Goal: Information Seeking & Learning: Learn about a topic

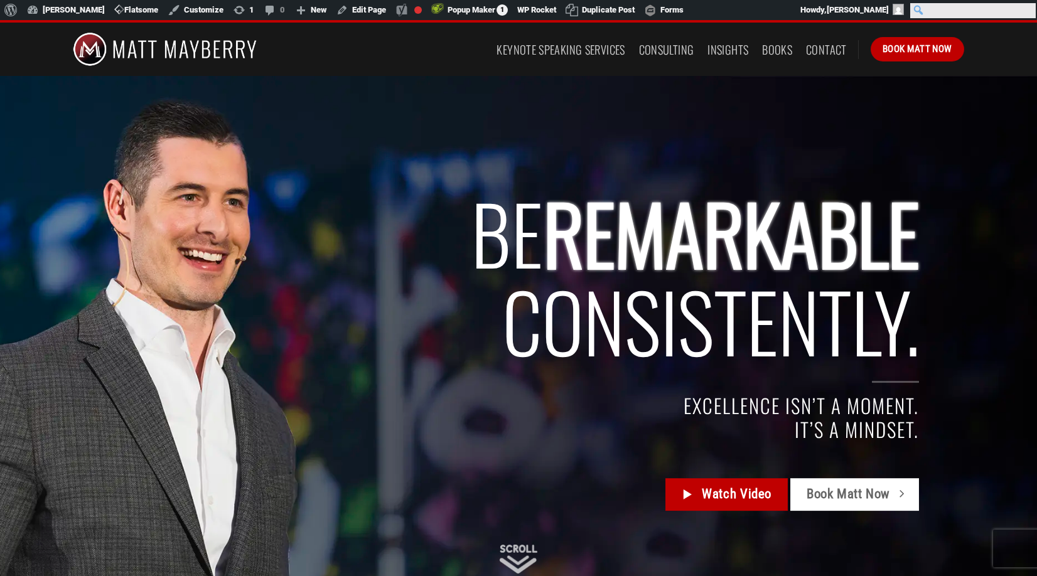
click at [1027, 11] on input "Search" at bounding box center [973, 10] width 126 height 15
type input "performance reviews"
click input "Search" at bounding box center [0, 0] width 0 height 0
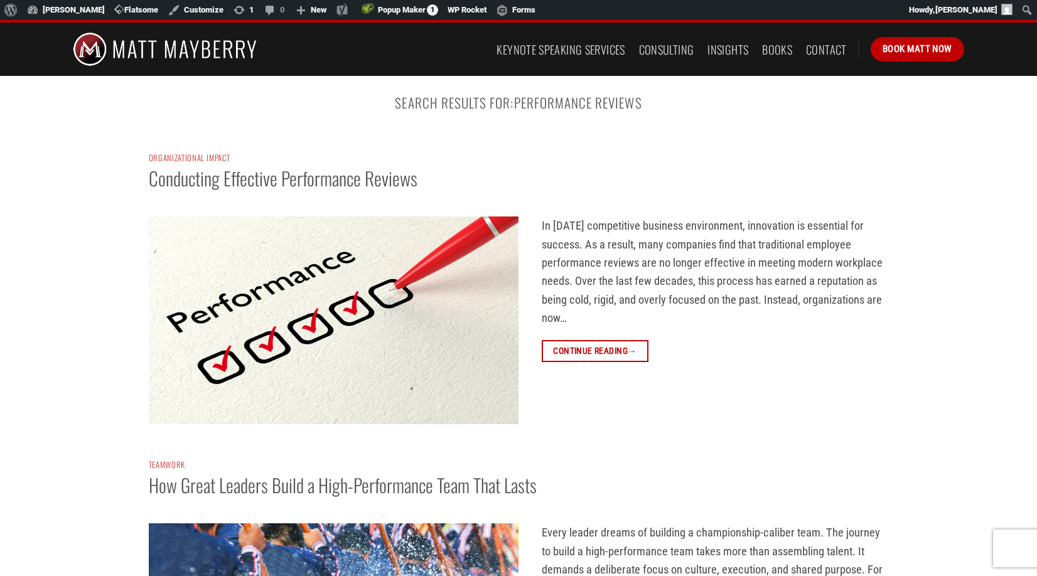
click at [292, 287] on img at bounding box center [334, 321] width 370 height 208
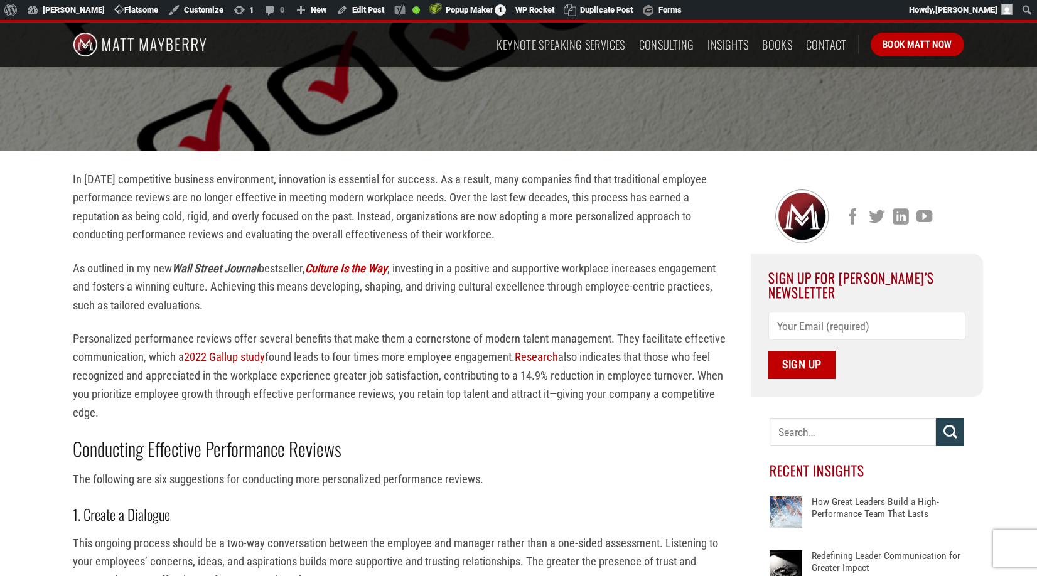
scroll to position [218, 0]
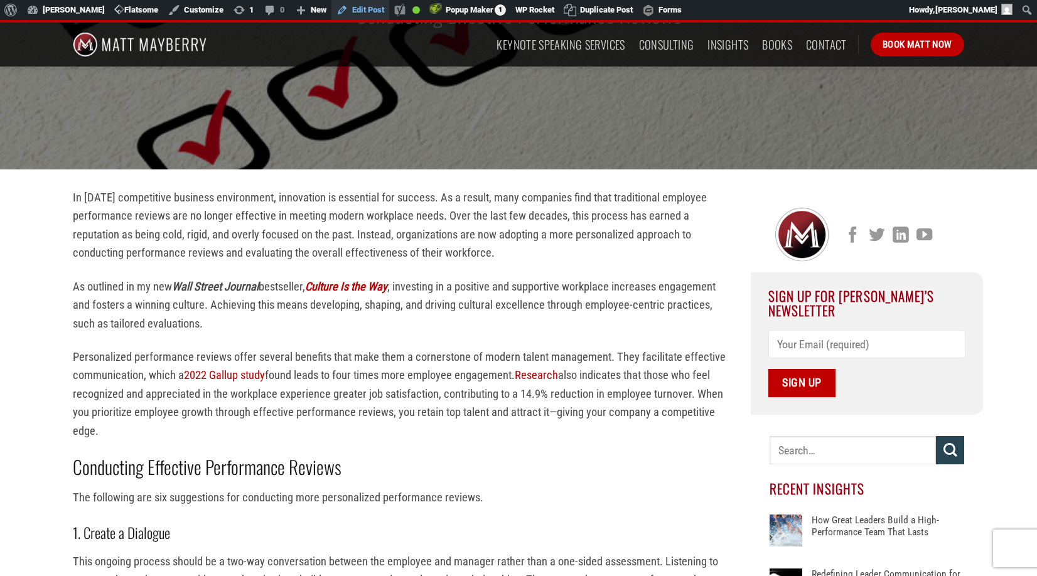
click at [362, 9] on link "Edit Post" at bounding box center [361, 10] width 58 height 20
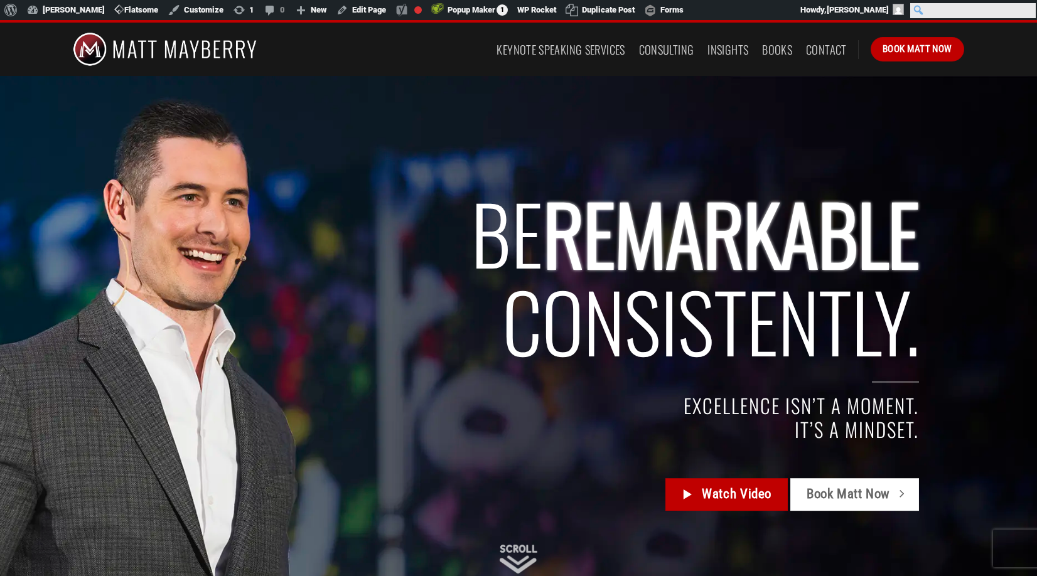
click at [1026, 11] on input "Search" at bounding box center [973, 10] width 126 height 15
click at [1022, 9] on input "Search" at bounding box center [973, 10] width 126 height 15
type input "[PERSON_NAME]"
click input "Search" at bounding box center [0, 0] width 0 height 0
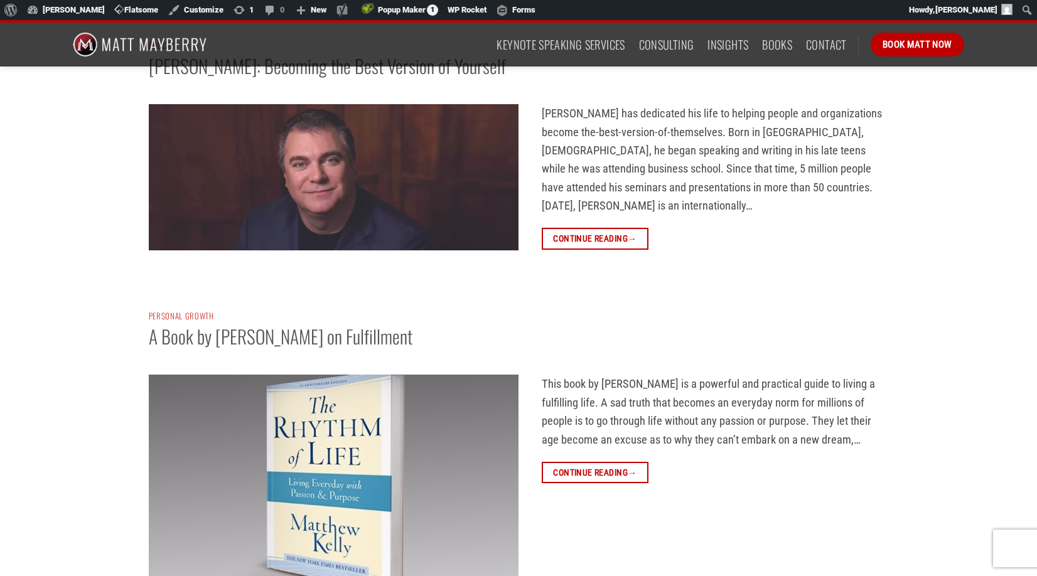
scroll to position [80, 0]
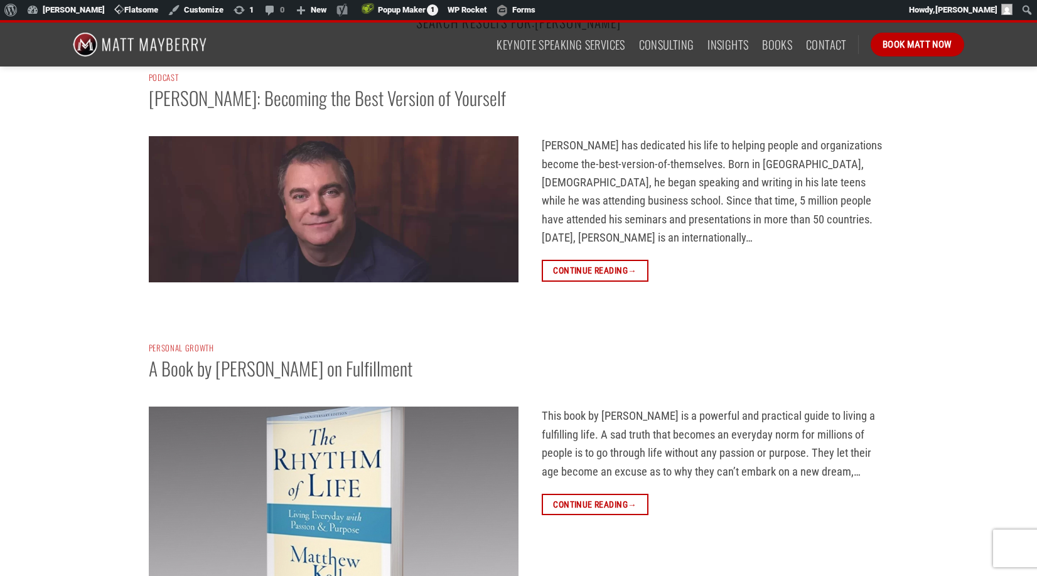
click at [306, 199] on img at bounding box center [334, 209] width 370 height 146
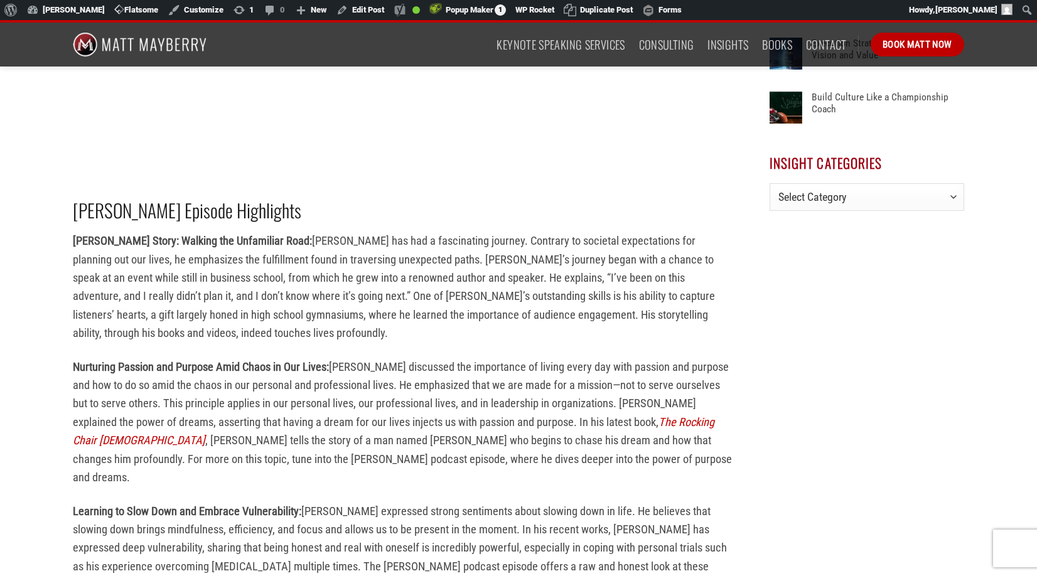
scroll to position [858, 0]
click at [364, 9] on link "Edit Post" at bounding box center [361, 10] width 58 height 20
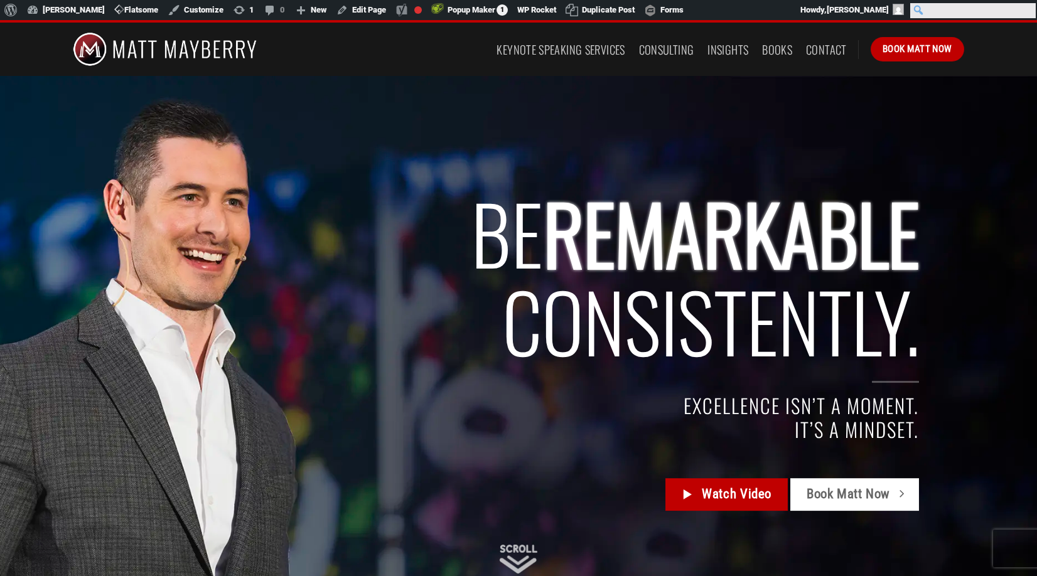
click at [1028, 11] on input "Search" at bounding box center [973, 10] width 126 height 15
type input "c-suite"
click input "Search" at bounding box center [0, 0] width 0 height 0
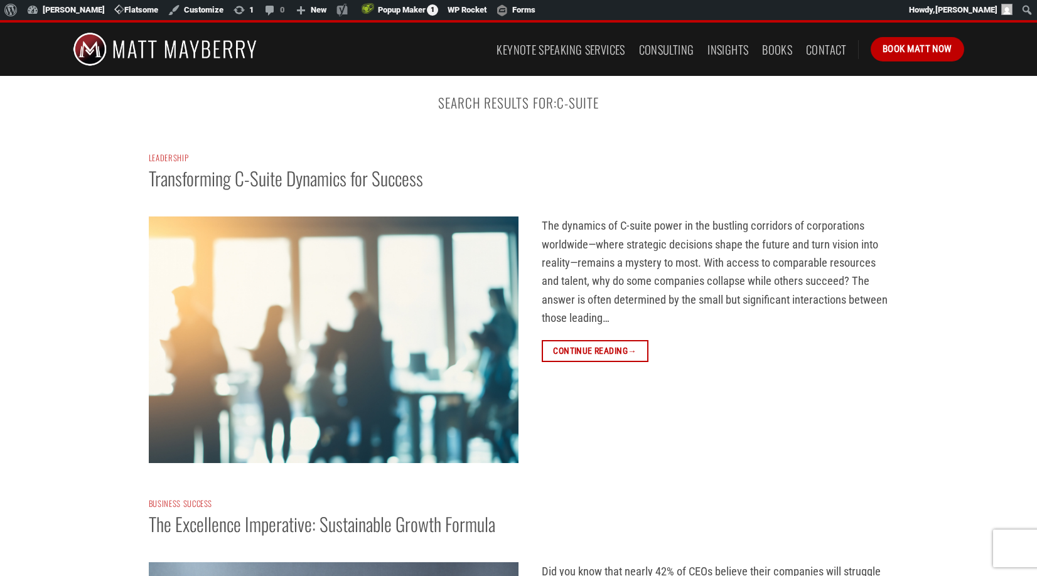
click at [294, 320] on img at bounding box center [334, 340] width 370 height 247
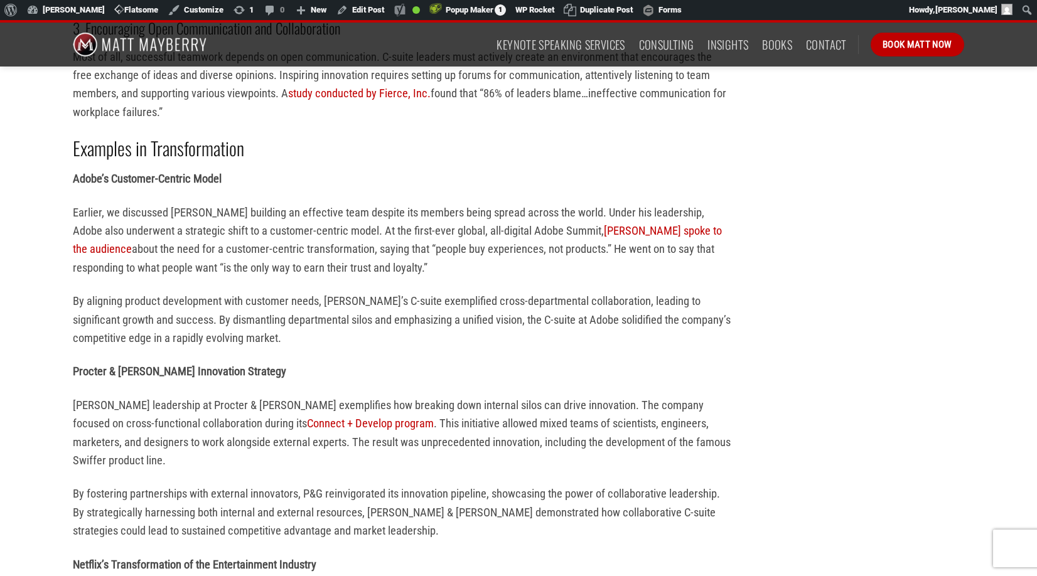
scroll to position [2272, 0]
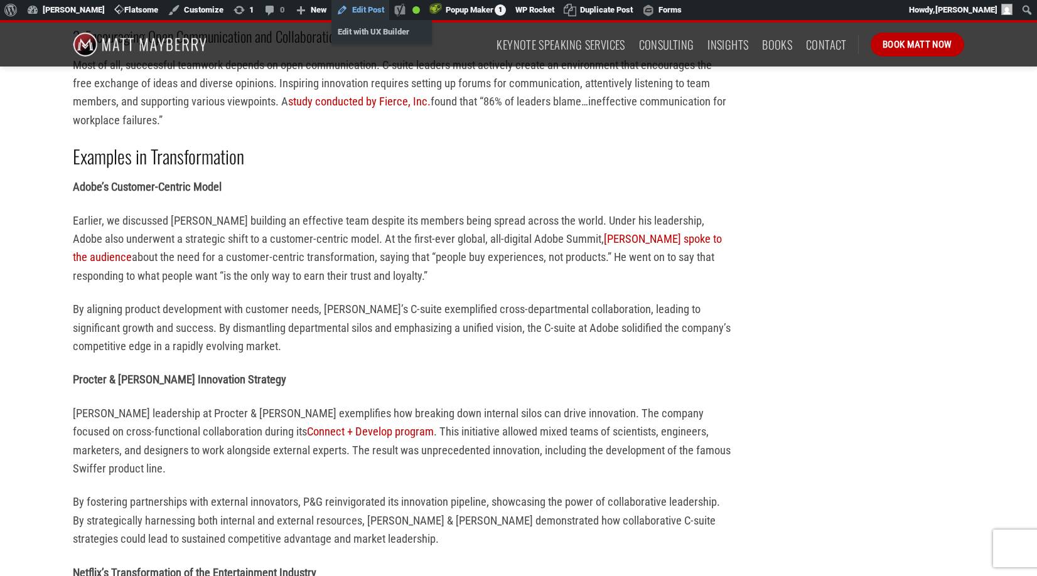
click at [368, 13] on link "Edit Post" at bounding box center [361, 10] width 58 height 20
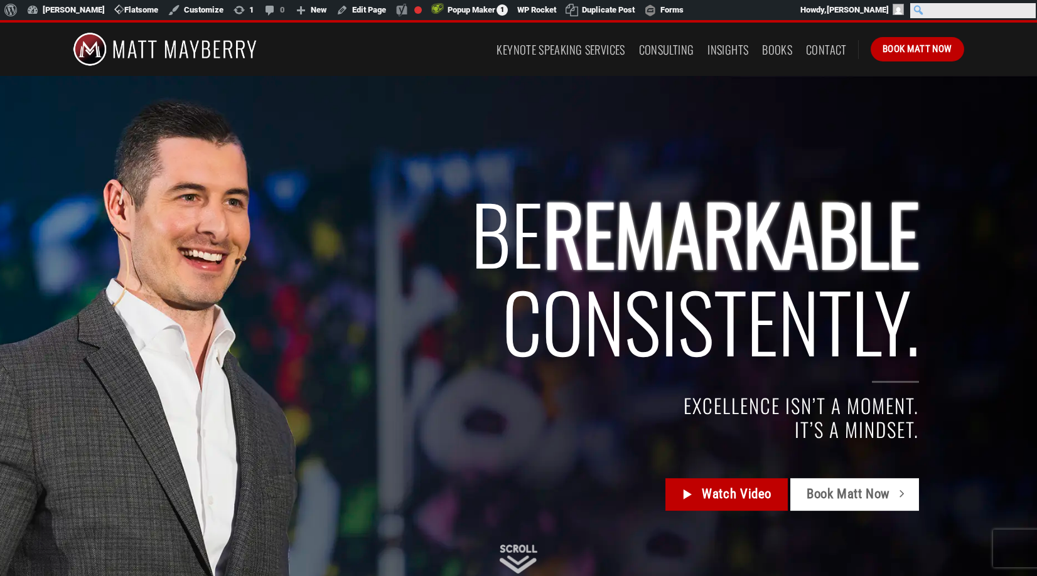
click at [1027, 10] on input "Search" at bounding box center [973, 10] width 126 height 15
click at [1021, 13] on input "Search" at bounding box center [973, 10] width 126 height 15
type input "silo"
click input "Search" at bounding box center [0, 0] width 0 height 0
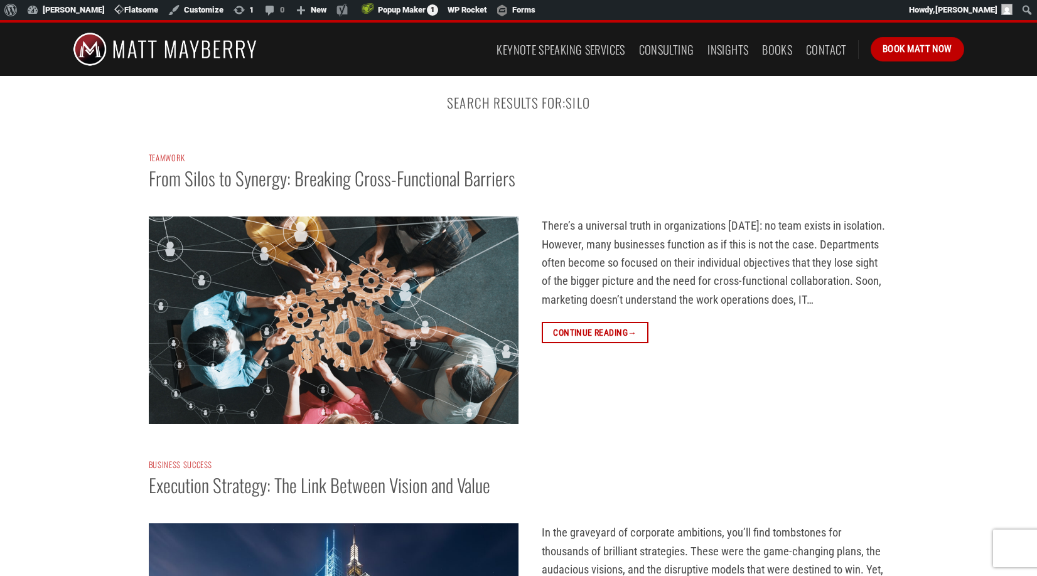
click at [301, 300] on img at bounding box center [334, 321] width 370 height 208
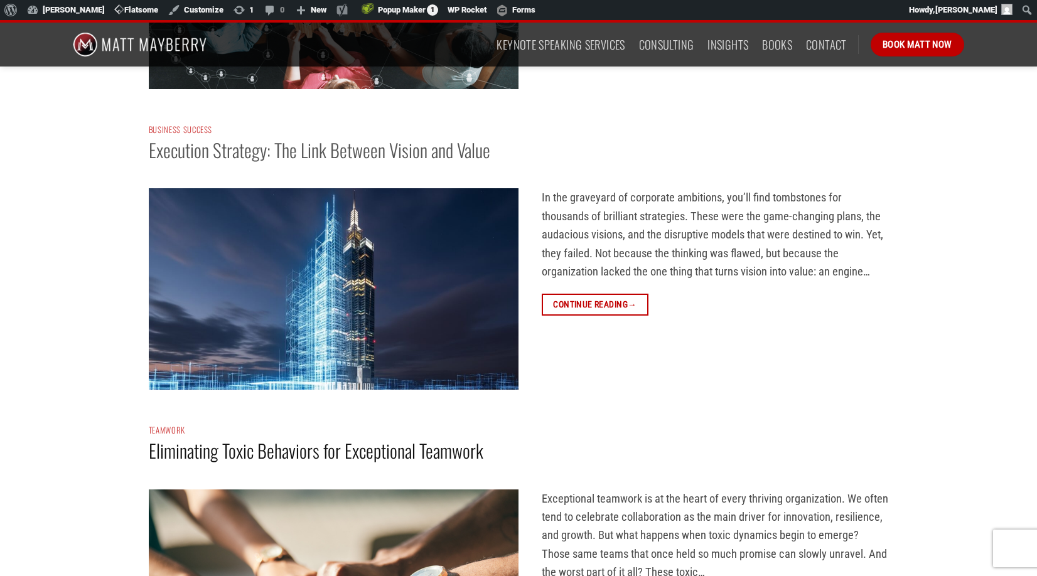
scroll to position [338, 0]
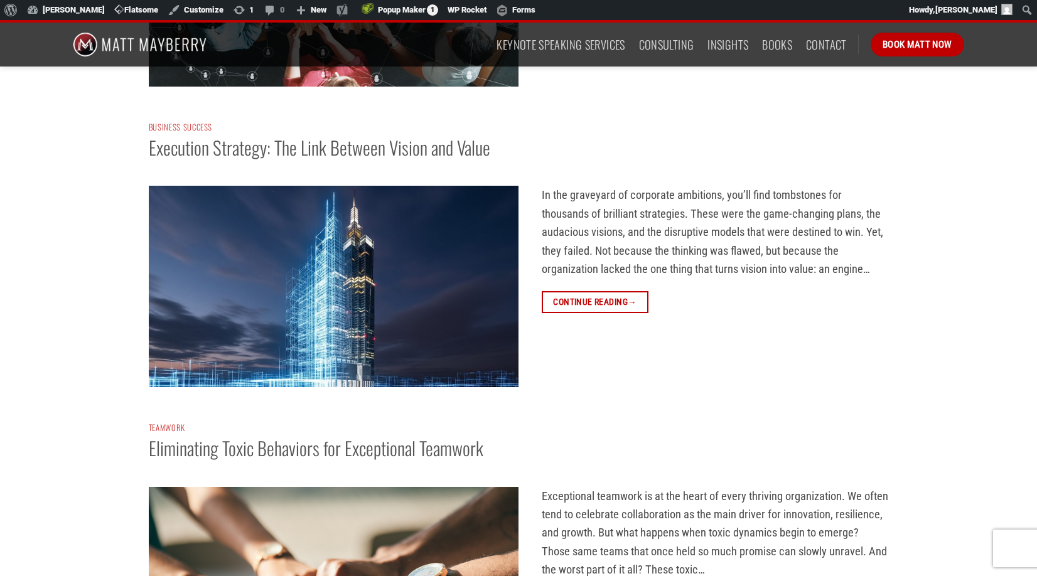
click at [295, 281] on img at bounding box center [334, 287] width 370 height 202
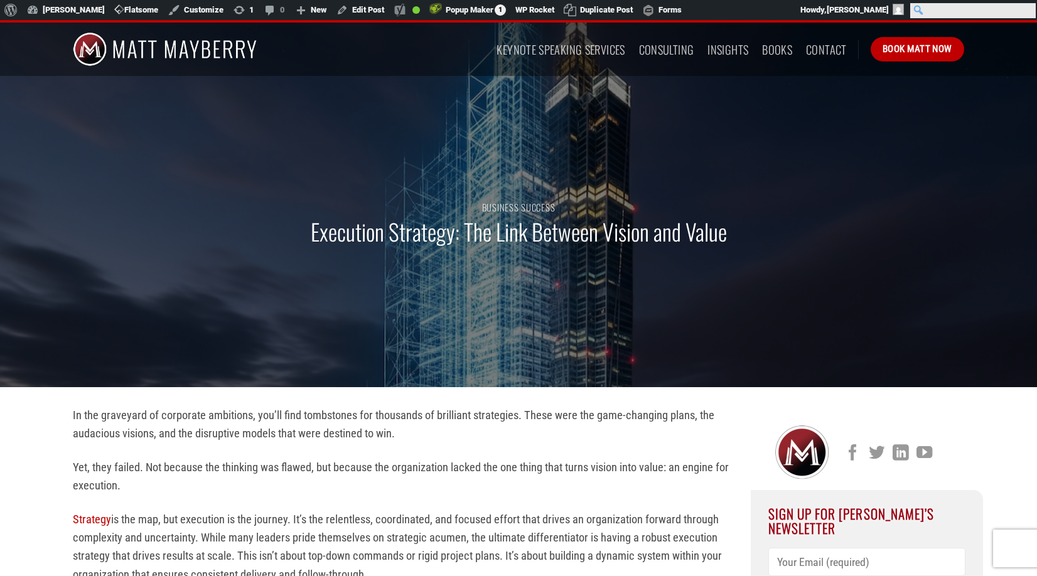
click at [1025, 8] on input "Search" at bounding box center [973, 10] width 126 height 15
type input "empathy"
click input "Search" at bounding box center [0, 0] width 0 height 0
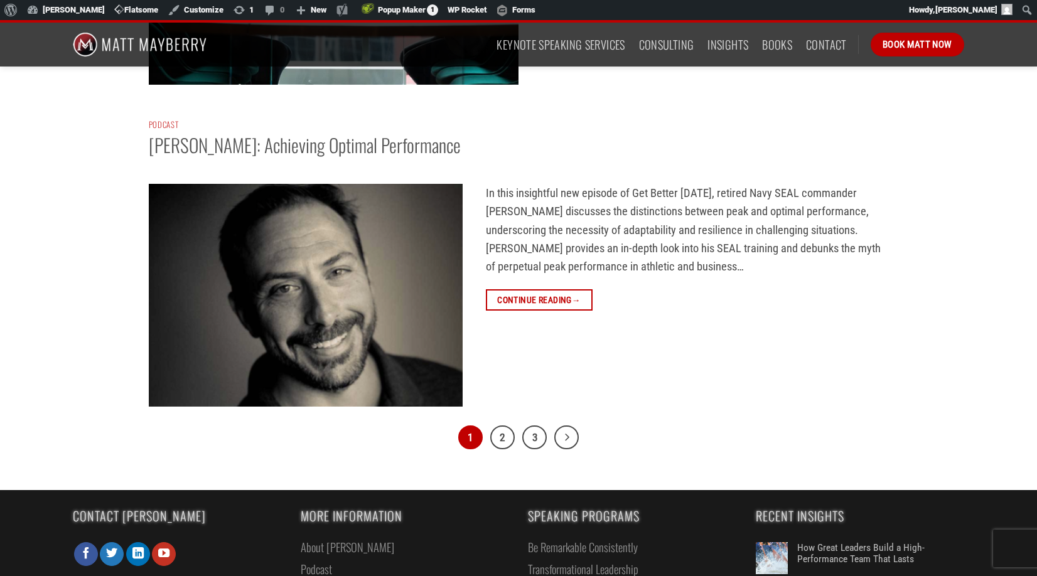
scroll to position [4273, 0]
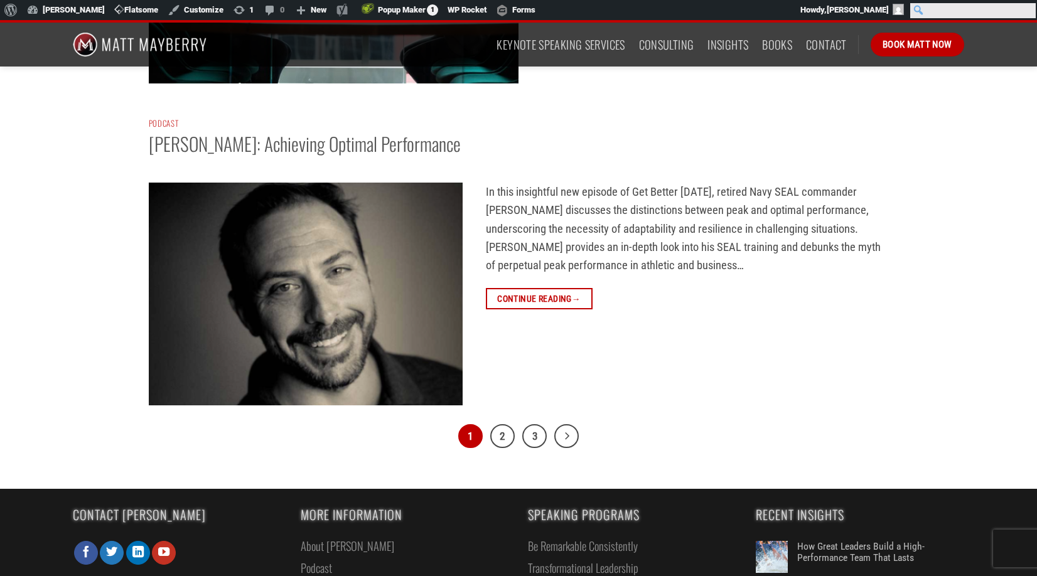
click at [1025, 9] on input "Search" at bounding box center [973, 10] width 126 height 15
type input "redefine"
click input "Search" at bounding box center [0, 0] width 0 height 0
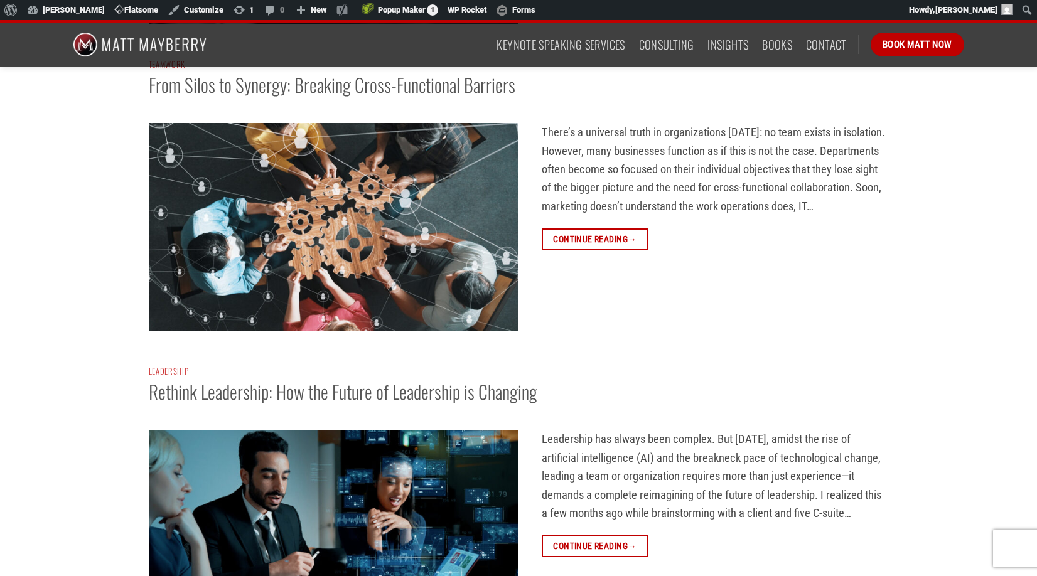
scroll to position [1285, 0]
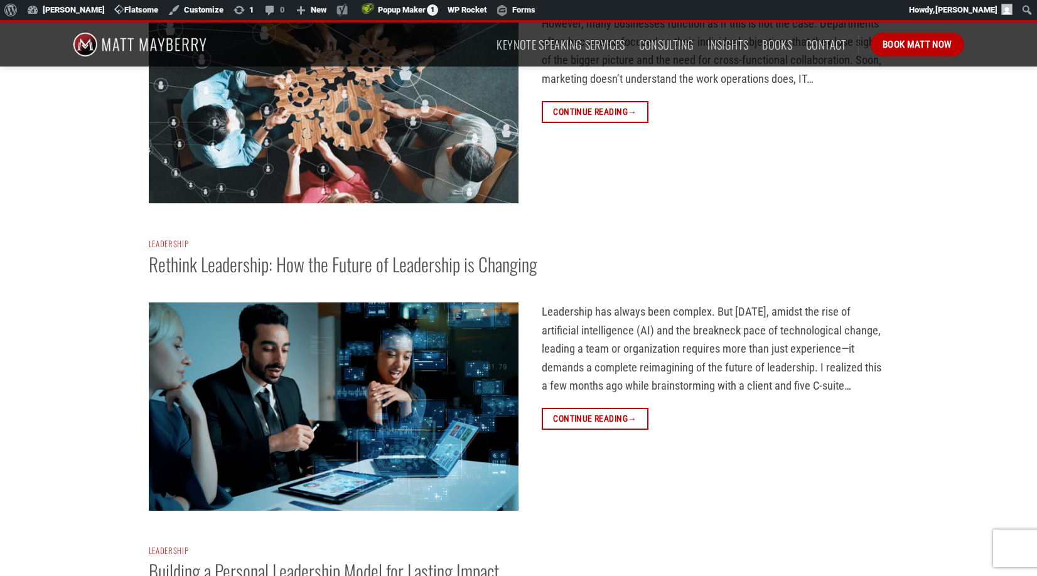
click at [330, 383] on img at bounding box center [334, 407] width 370 height 208
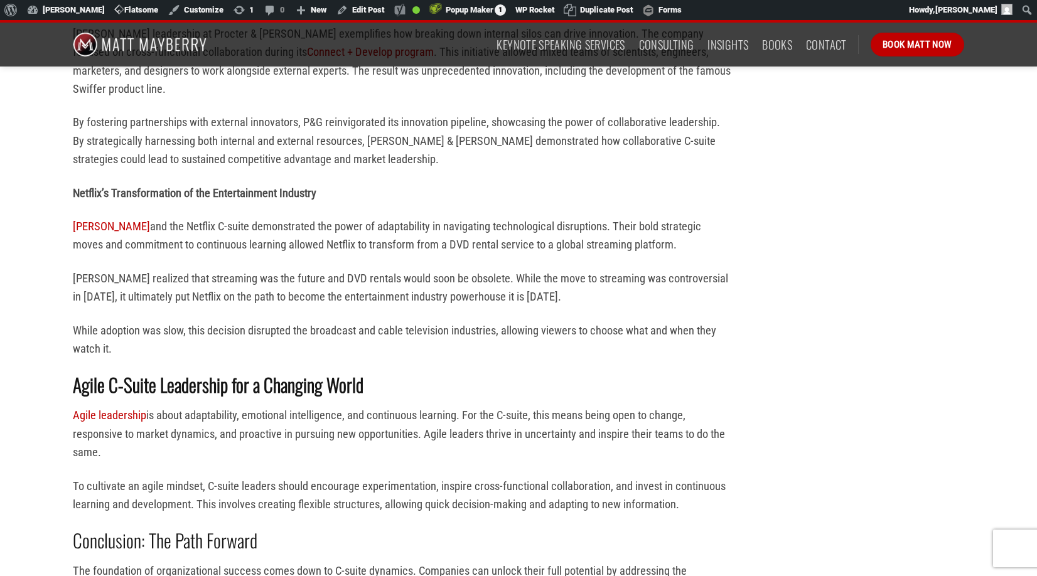
scroll to position [2712, 0]
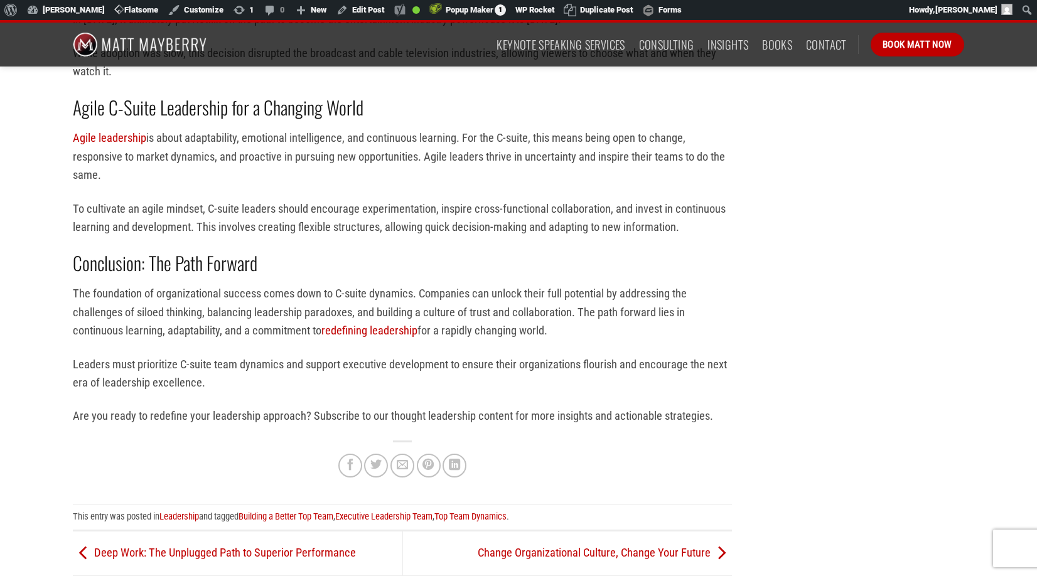
scroll to position [2953, 0]
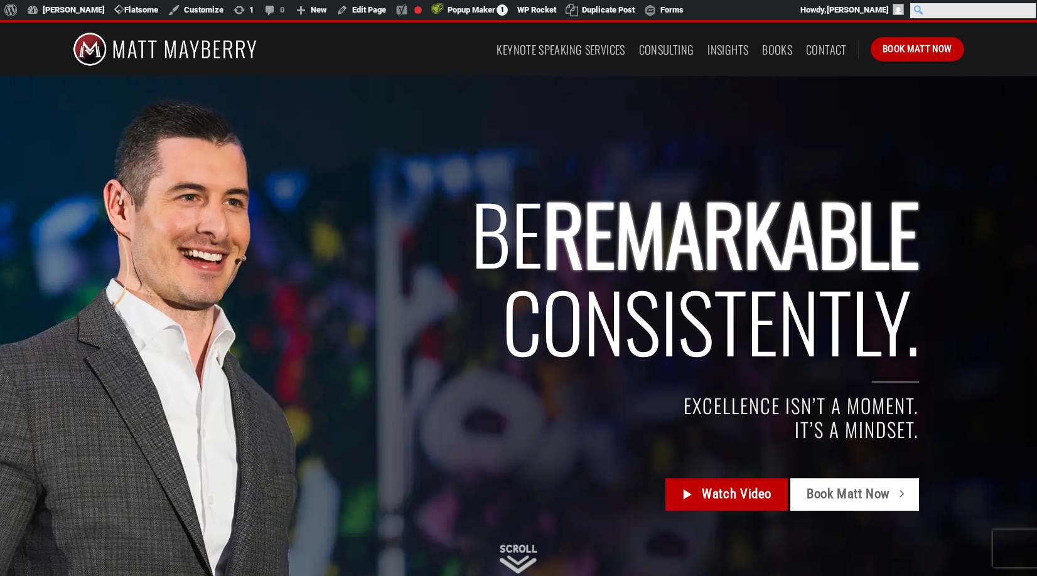
click at [1027, 8] on input "Search" at bounding box center [973, 10] width 126 height 15
type input "indiana football"
click input "Search" at bounding box center [0, 0] width 0 height 0
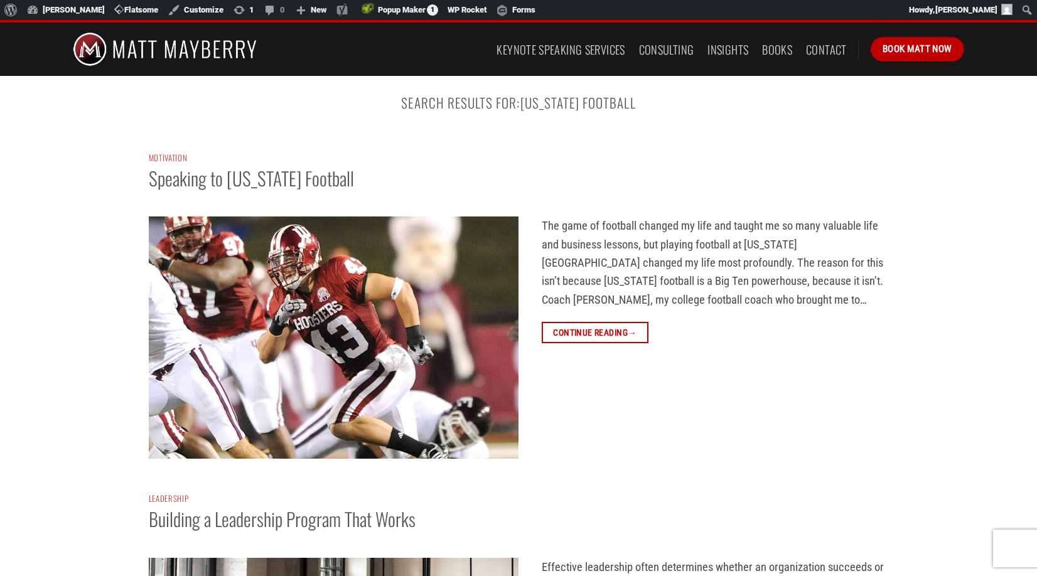
click at [305, 338] on img at bounding box center [334, 338] width 370 height 242
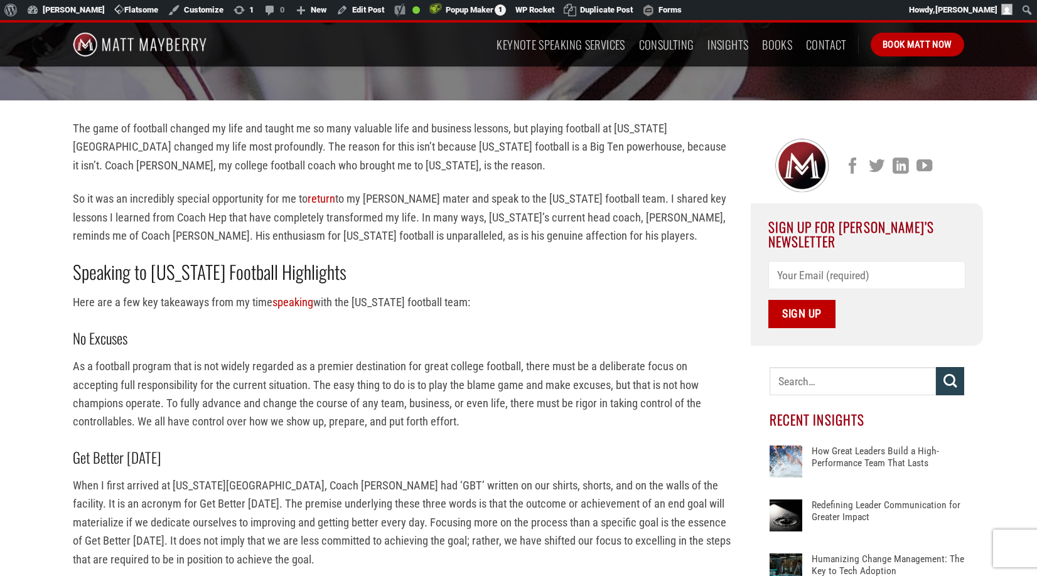
scroll to position [222, 0]
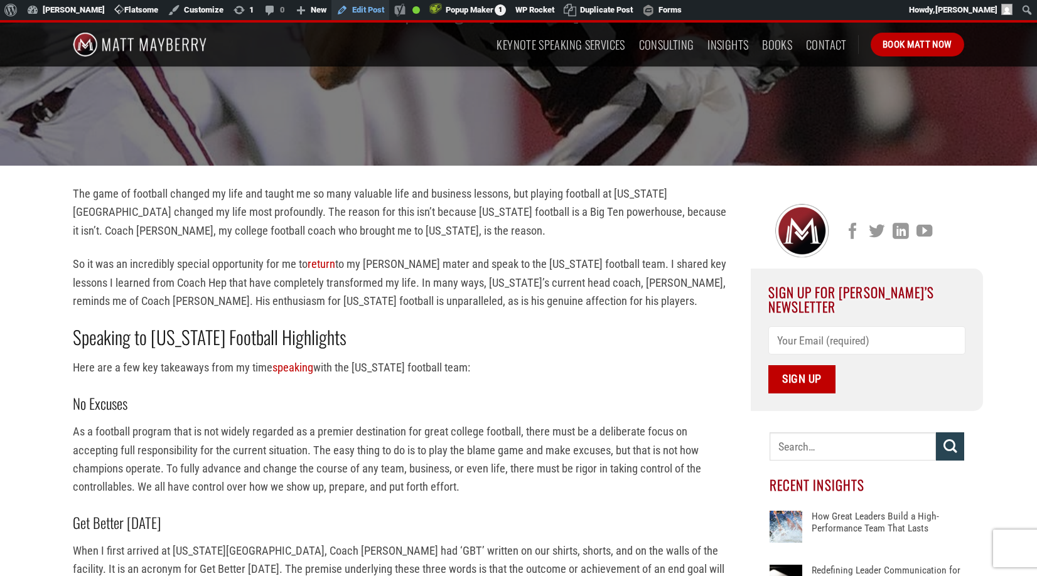
click at [369, 8] on link "Edit Post" at bounding box center [361, 10] width 58 height 20
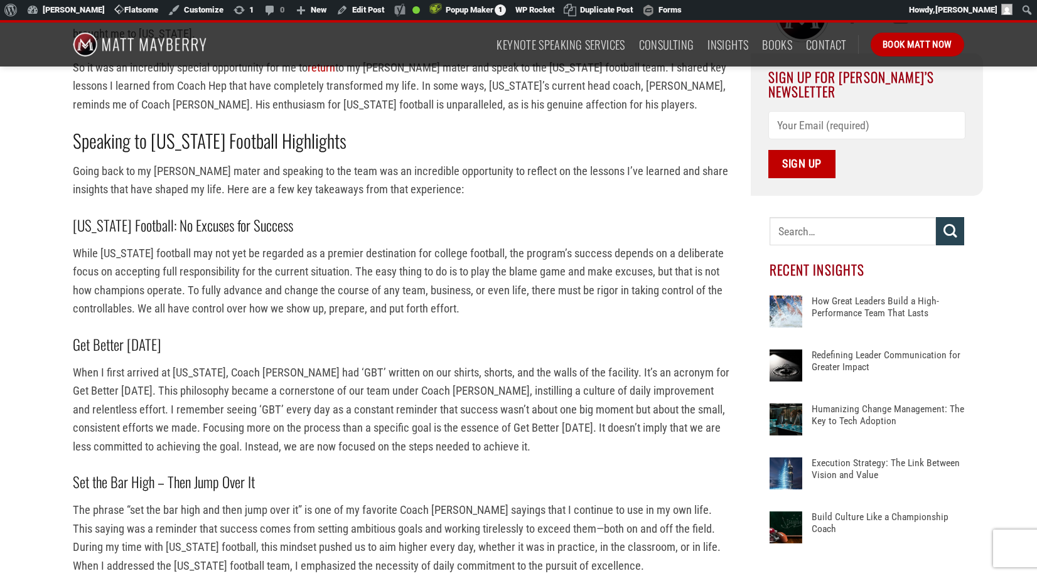
scroll to position [412, 0]
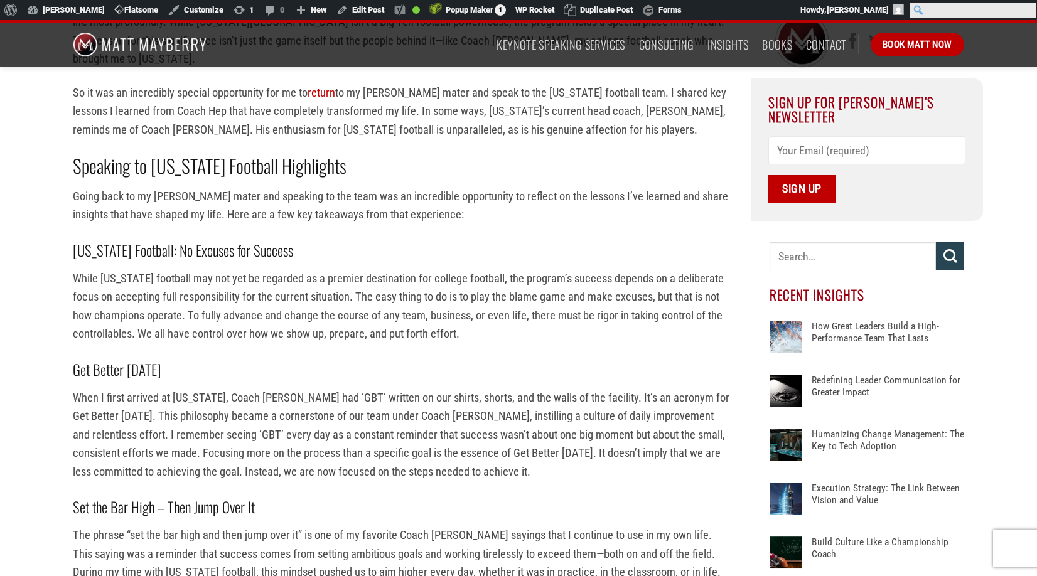
click at [1026, 9] on input "Search" at bounding box center [973, 10] width 126 height 15
type input "champions"
click input "Search" at bounding box center [0, 0] width 0 height 0
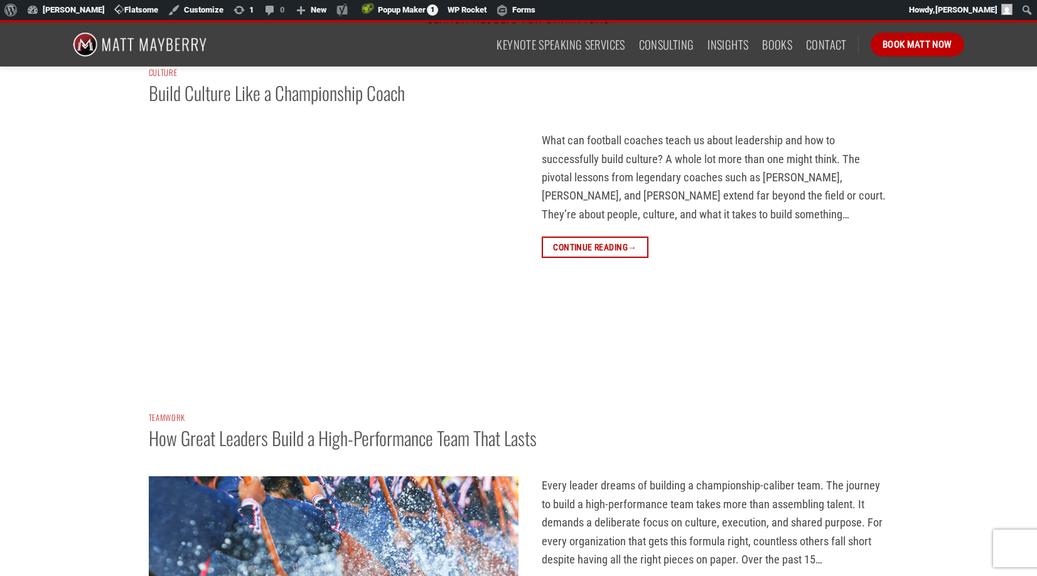
scroll to position [21, 0]
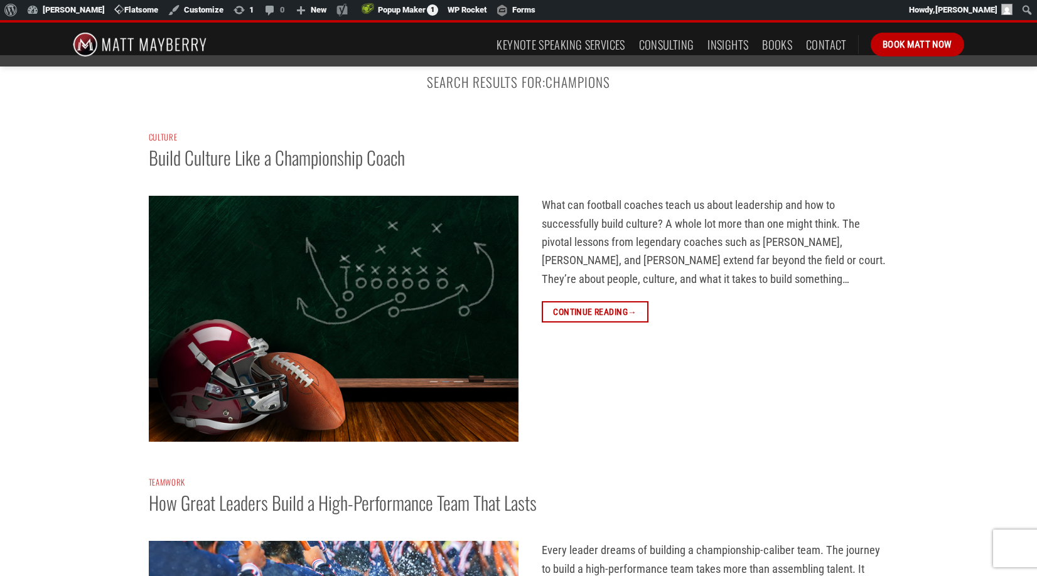
click at [323, 286] on img at bounding box center [334, 319] width 370 height 246
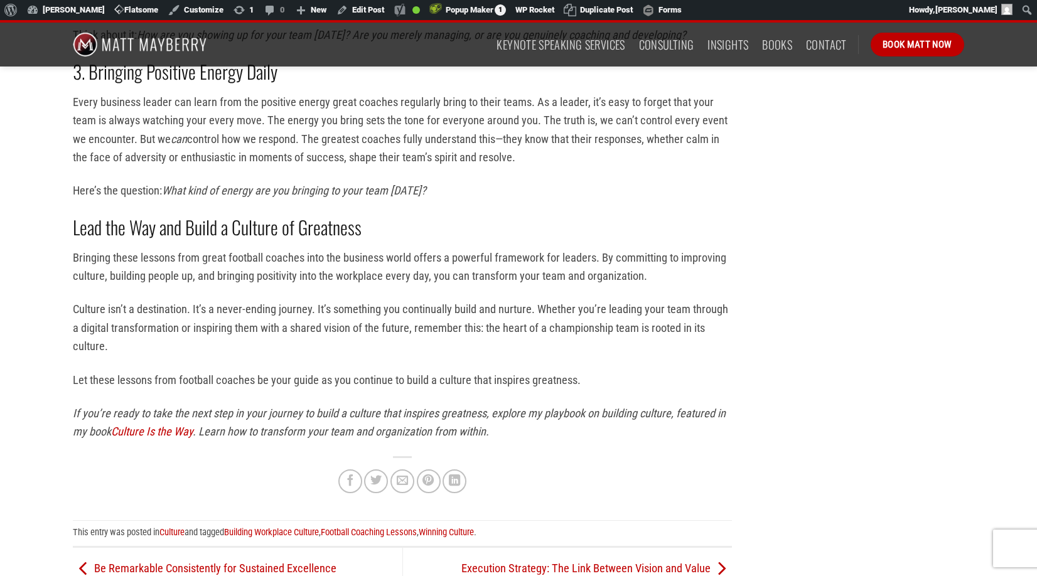
scroll to position [1013, 0]
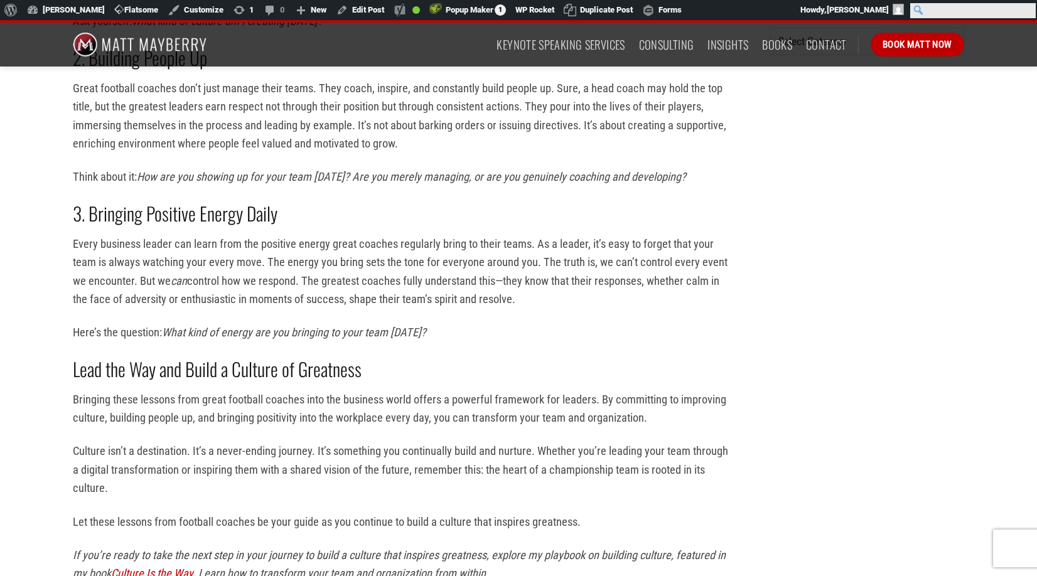
click at [1027, 8] on input "Search" at bounding box center [973, 10] width 126 height 15
type input "goals"
click input "Search" at bounding box center [0, 0] width 0 height 0
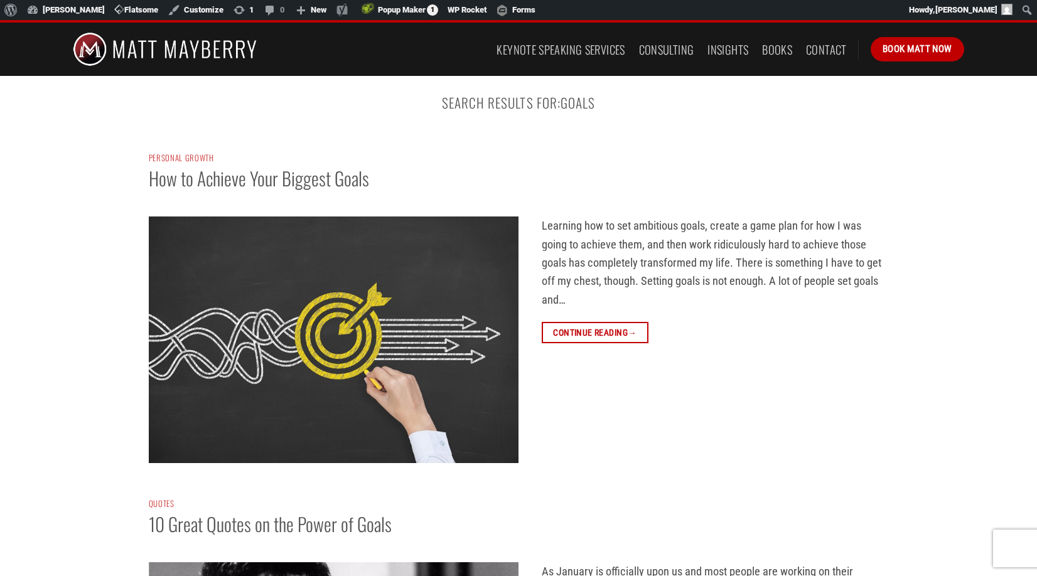
click at [294, 316] on img at bounding box center [334, 340] width 370 height 247
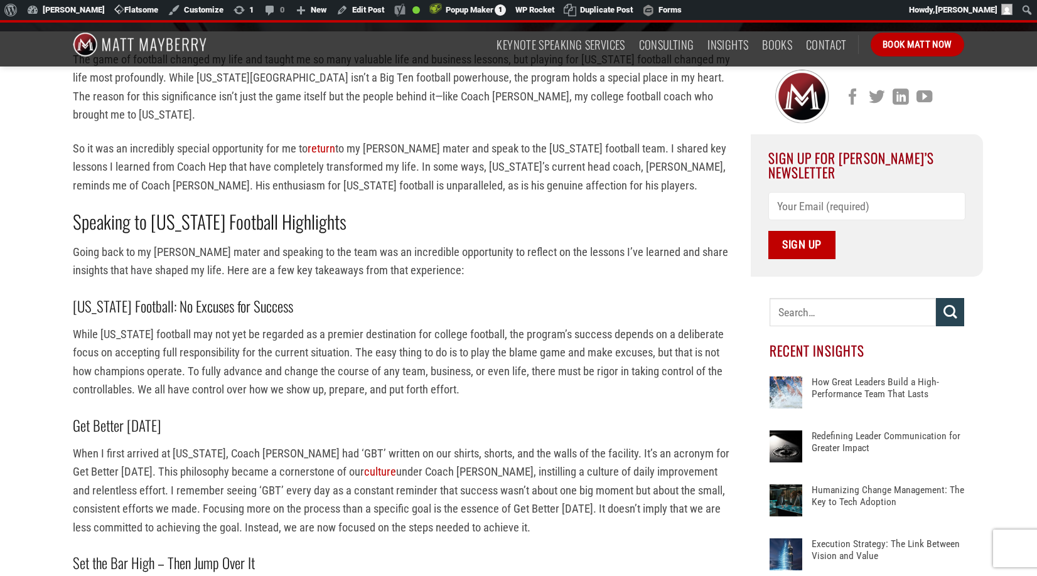
scroll to position [326, 0]
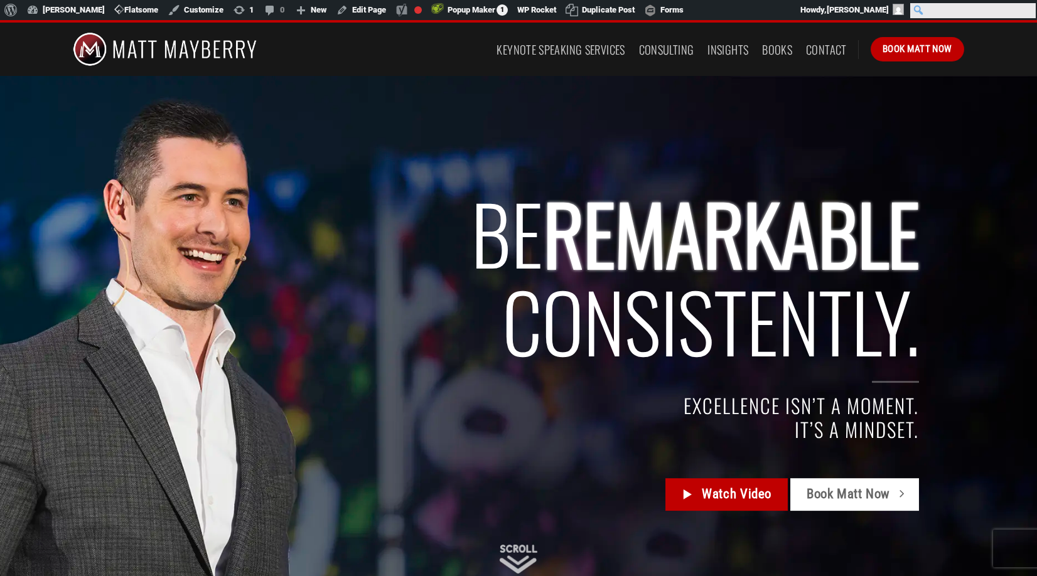
click at [1027, 9] on input "Search" at bounding box center [973, 10] width 126 height 15
type input "deep work"
click input "Search" at bounding box center [0, 0] width 0 height 0
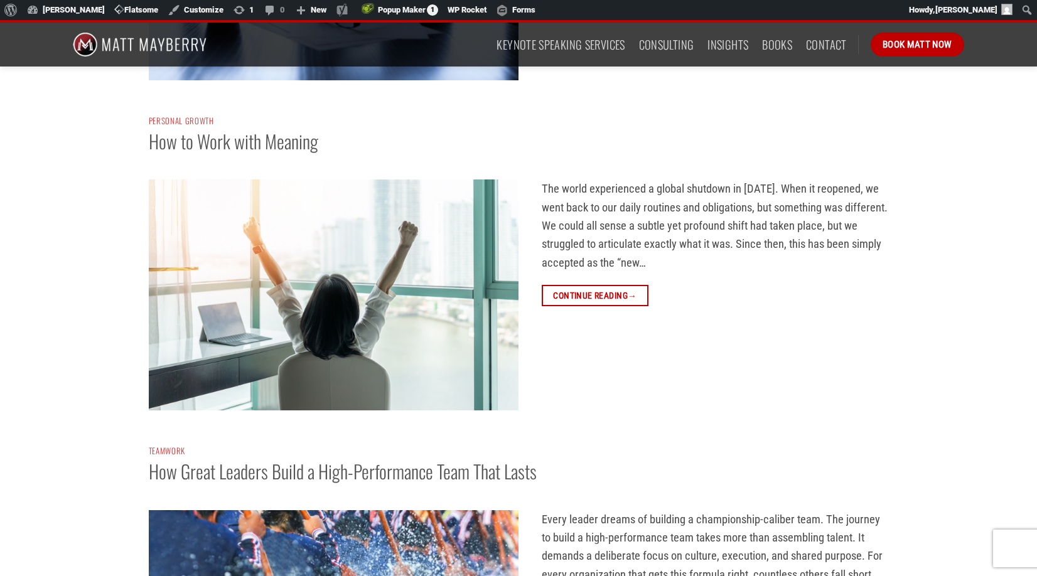
scroll to position [1450, 0]
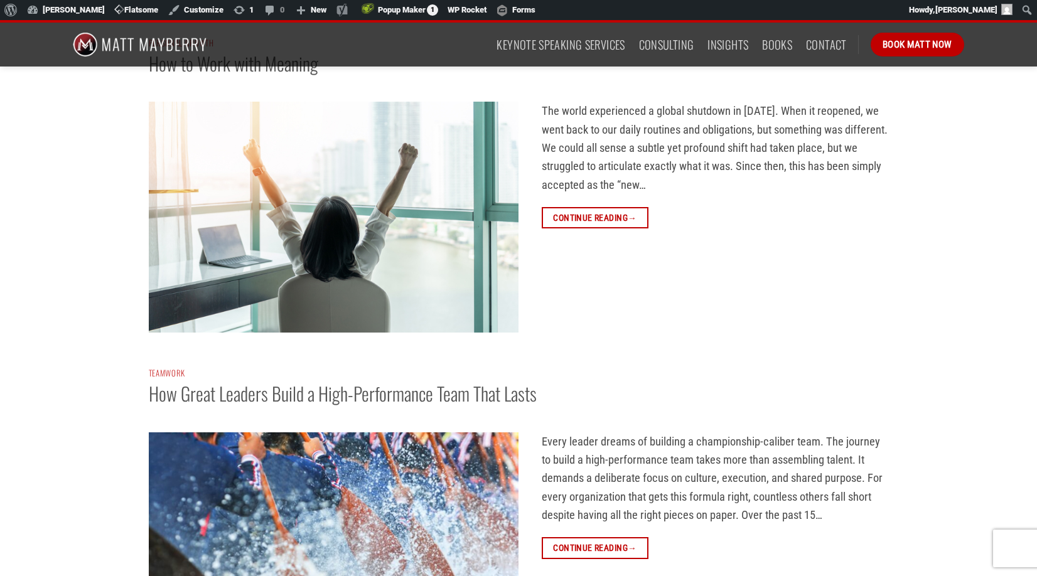
click at [316, 207] on img at bounding box center [334, 217] width 370 height 231
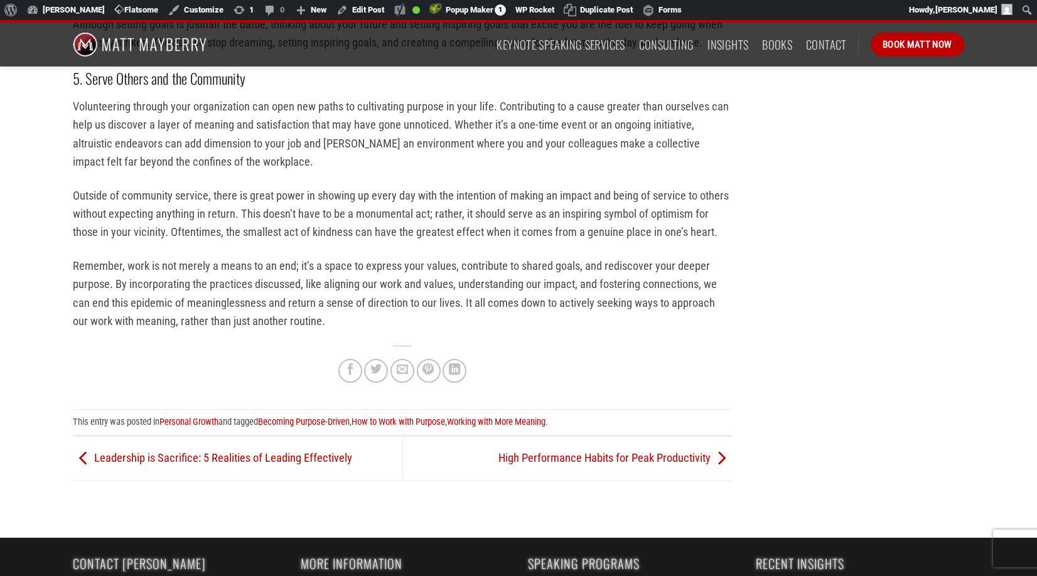
scroll to position [1323, 0]
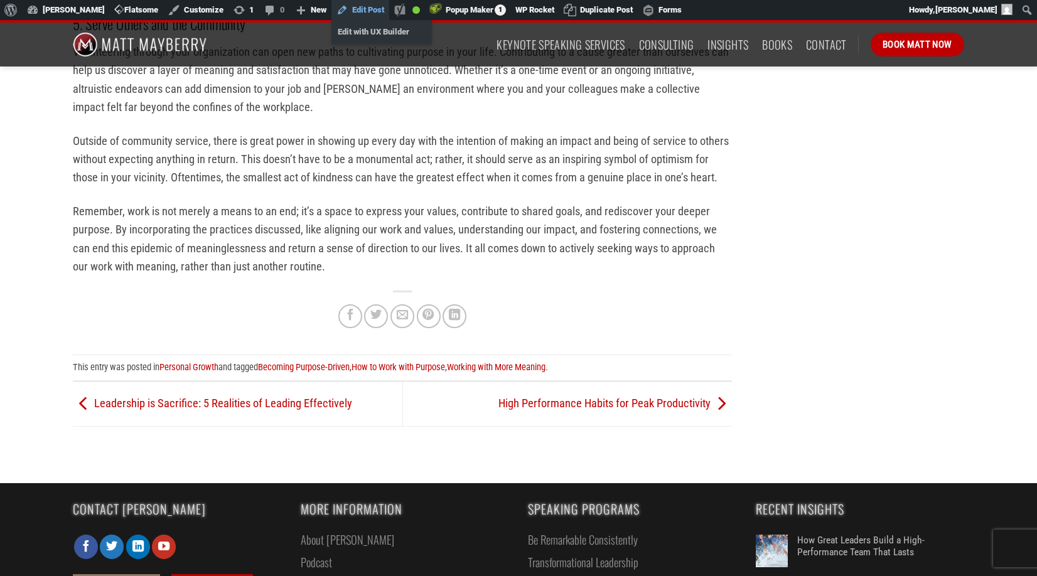
click at [363, 11] on link "Edit Post" at bounding box center [361, 10] width 58 height 20
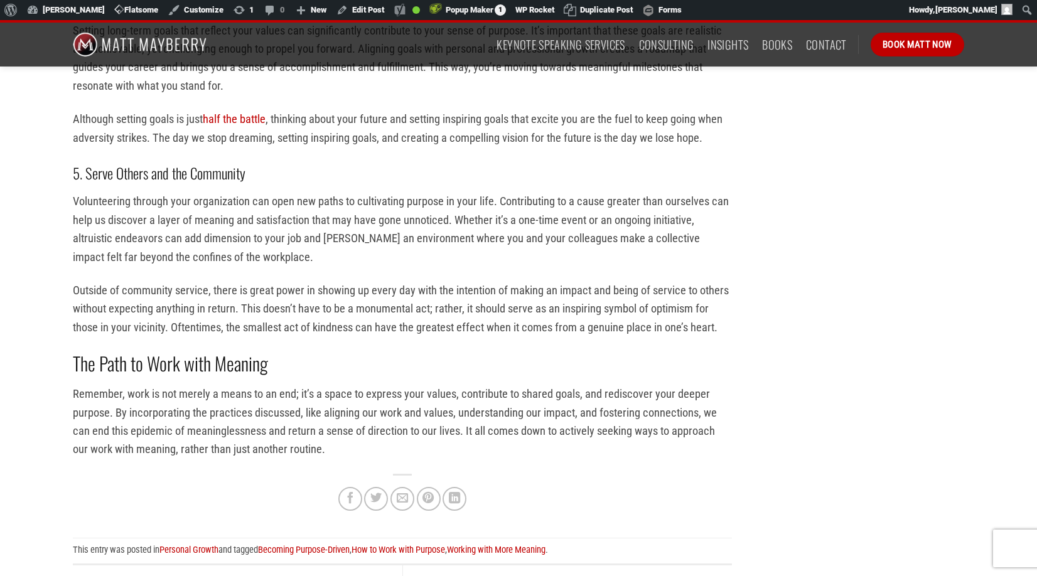
scroll to position [1220, 0]
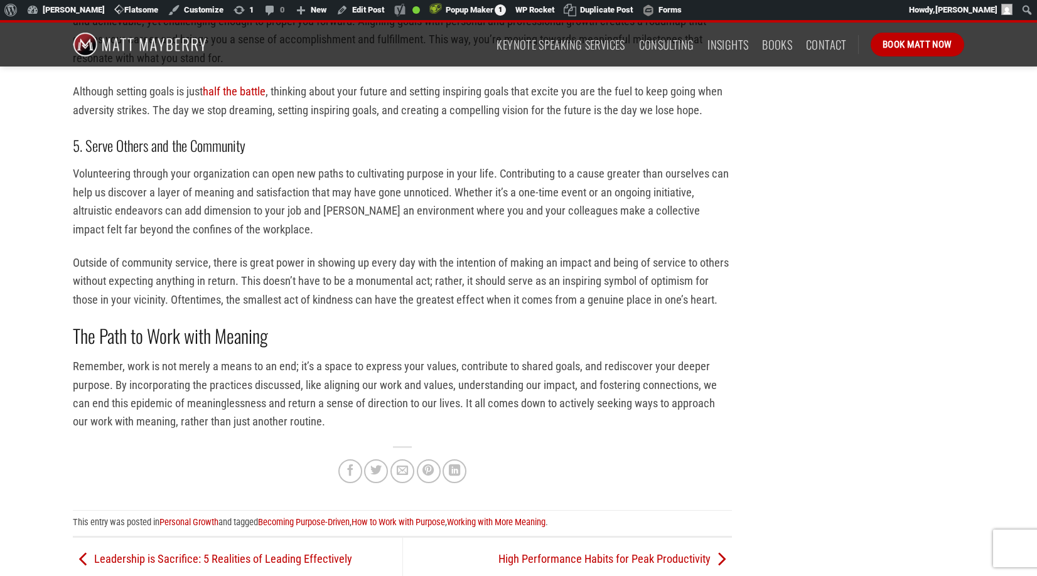
click at [271, 378] on p "Remember, work is not merely a means to an end; it’s a space to express your va…" at bounding box center [402, 394] width 659 height 74
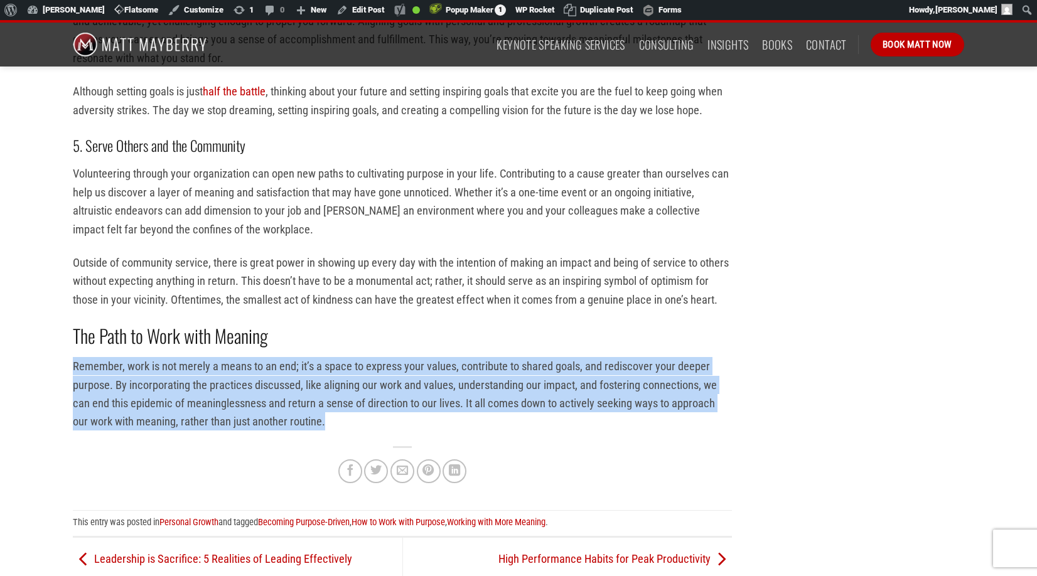
click at [271, 378] on p "Remember, work is not merely a means to an end; it’s a space to express your va…" at bounding box center [402, 394] width 659 height 74
copy div "Remember, work is not merely a means to an end; it’s a space to express your va…"
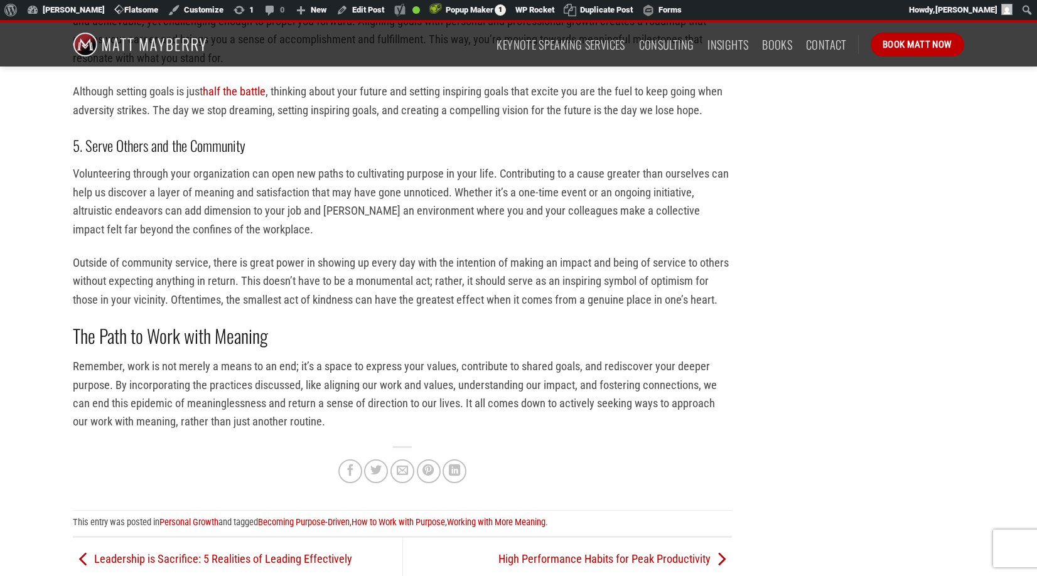
click at [615, 197] on p "Volunteering through your organization can open new paths to cultivating purpos…" at bounding box center [402, 201] width 659 height 74
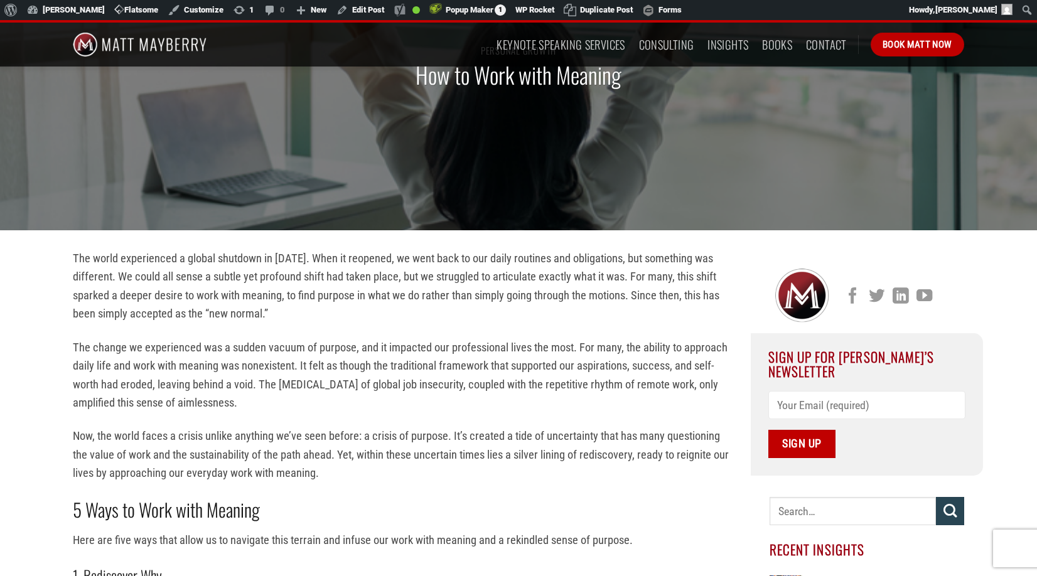
scroll to position [0, 0]
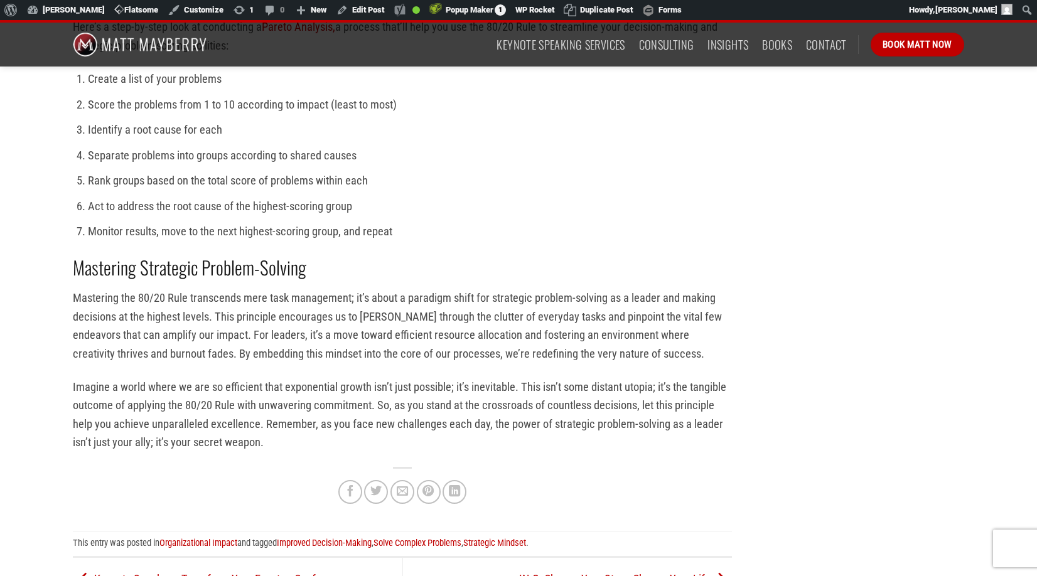
scroll to position [1487, 0]
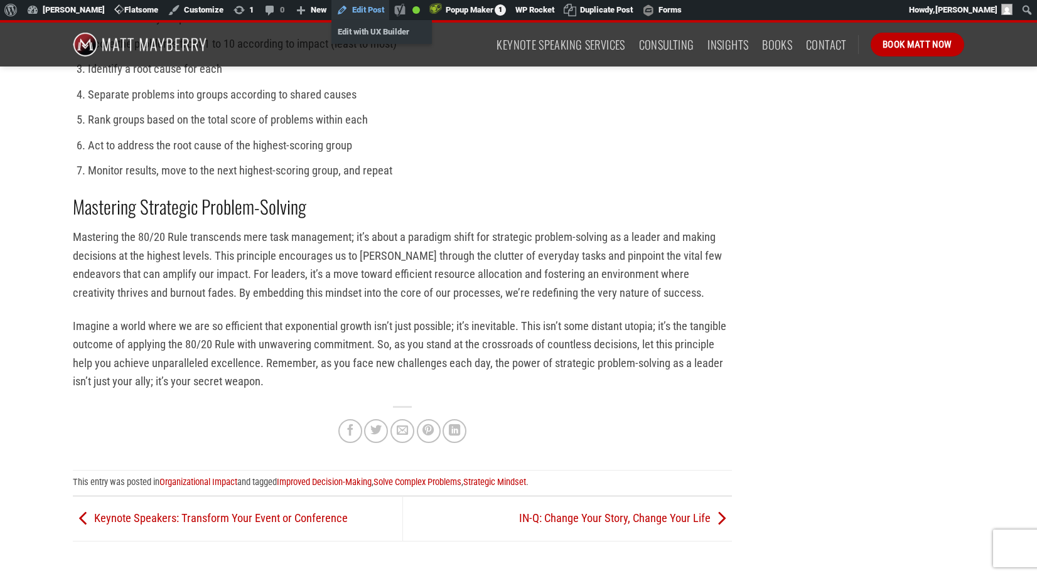
click at [365, 9] on link "Edit Post" at bounding box center [361, 10] width 58 height 20
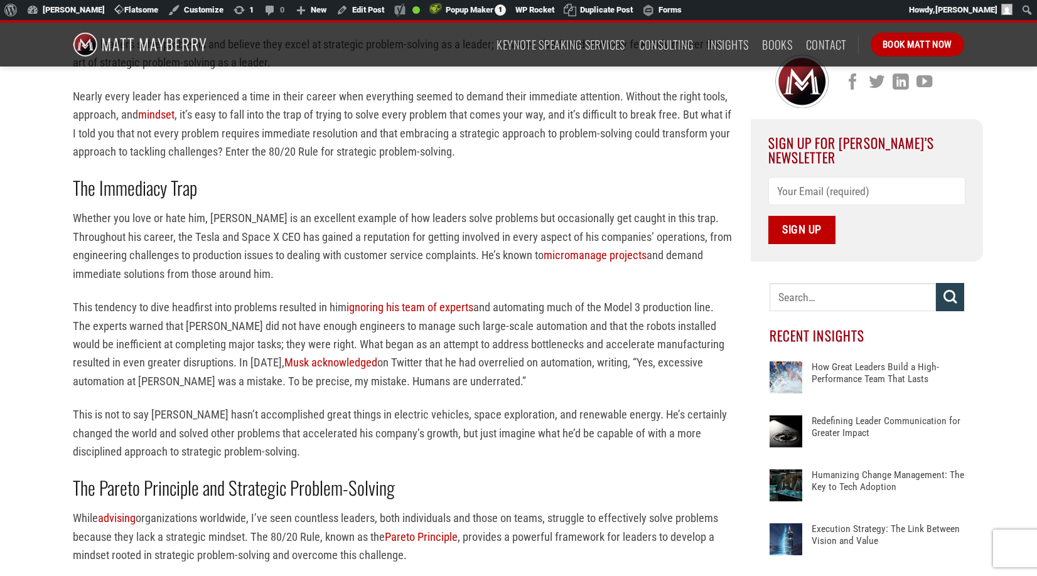
scroll to position [316, 0]
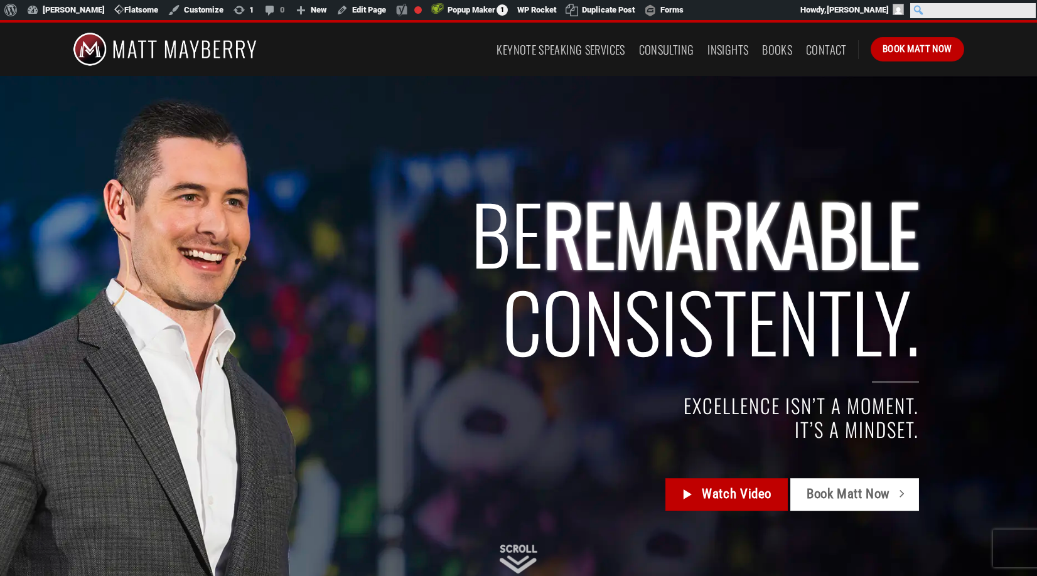
click at [1027, 8] on input "Search" at bounding box center [973, 10] width 126 height 15
type input "year-end"
click input "Search" at bounding box center [0, 0] width 0 height 0
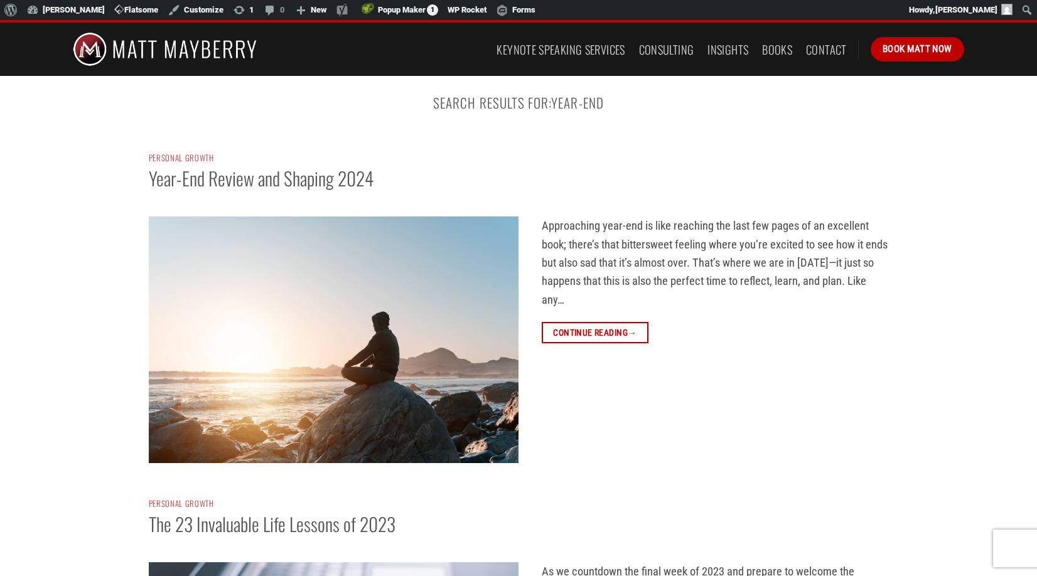
click at [323, 291] on img at bounding box center [334, 340] width 370 height 247
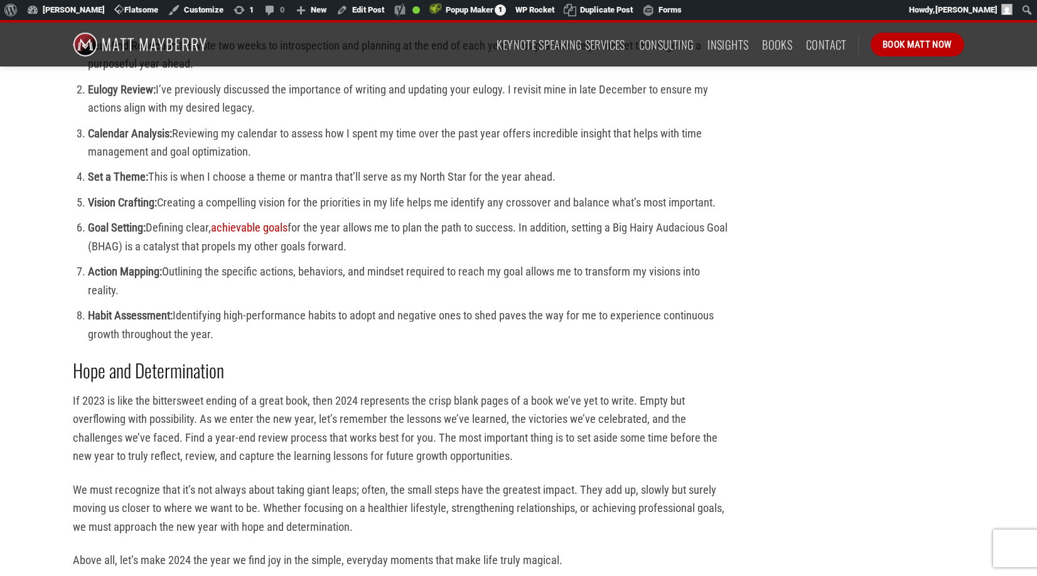
scroll to position [1519, 0]
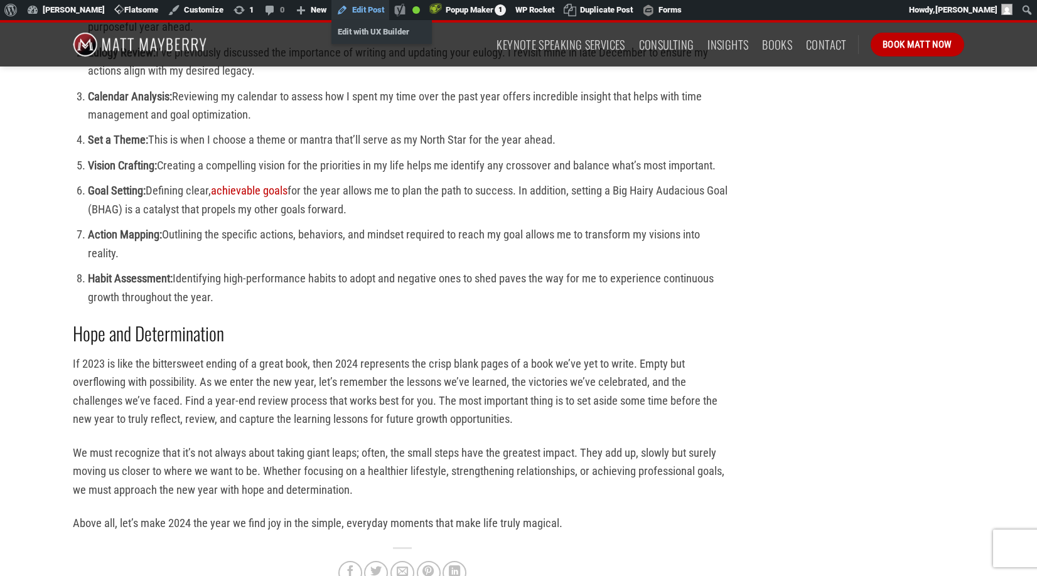
click at [366, 8] on link "Edit Post" at bounding box center [361, 10] width 58 height 20
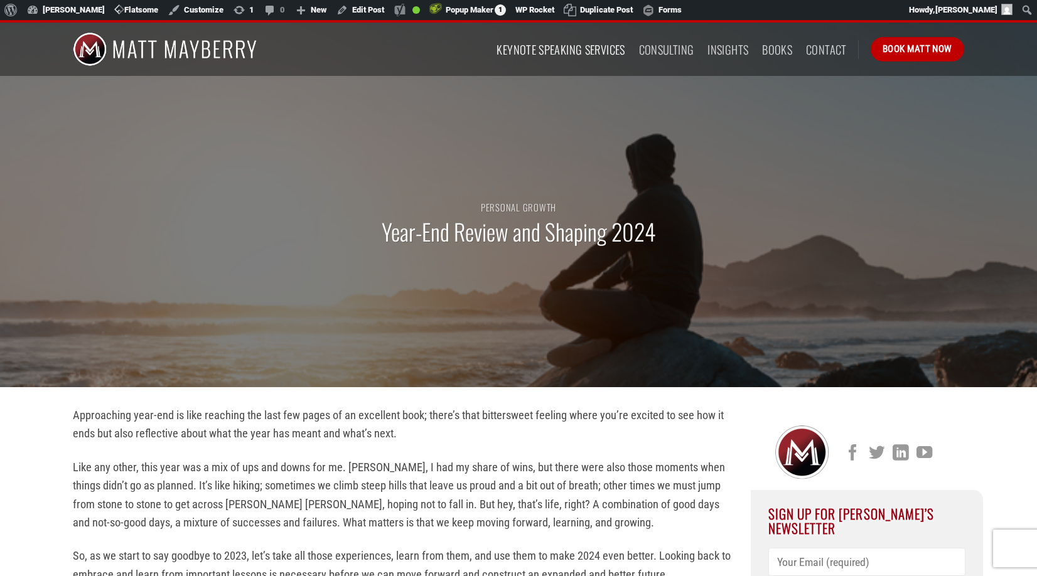
click at [550, 51] on link "Keynote Speaking Services" at bounding box center [561, 49] width 128 height 23
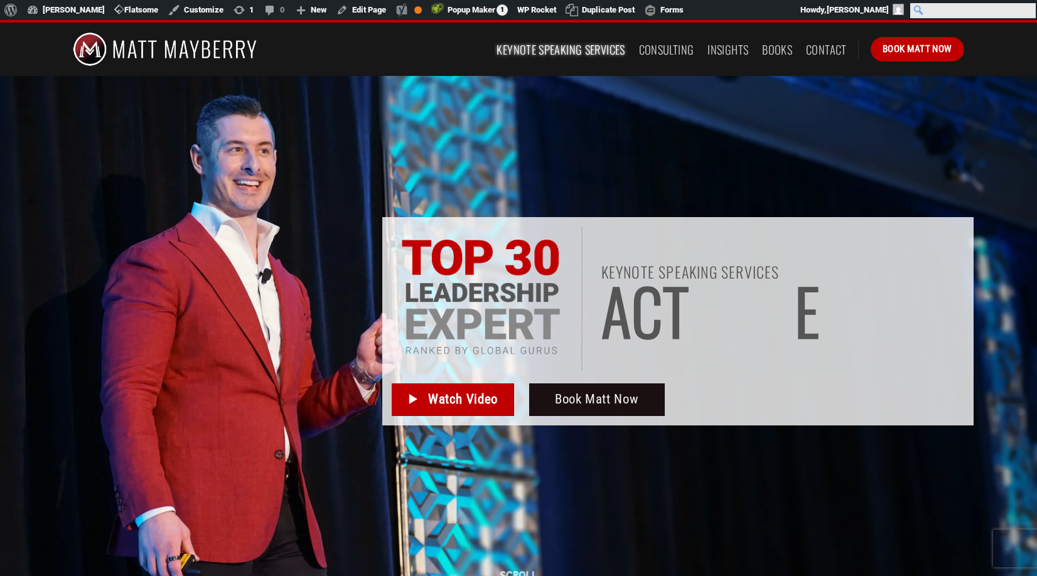
click at [1028, 11] on input "Search" at bounding box center [973, 10] width 126 height 15
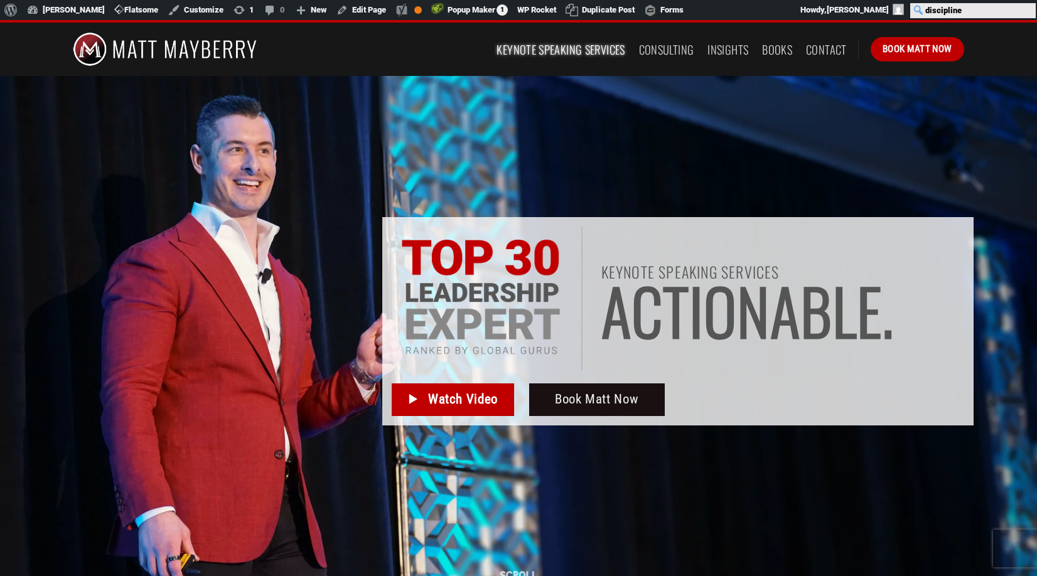
type input "discipline"
click input "Search" at bounding box center [0, 0] width 0 height 0
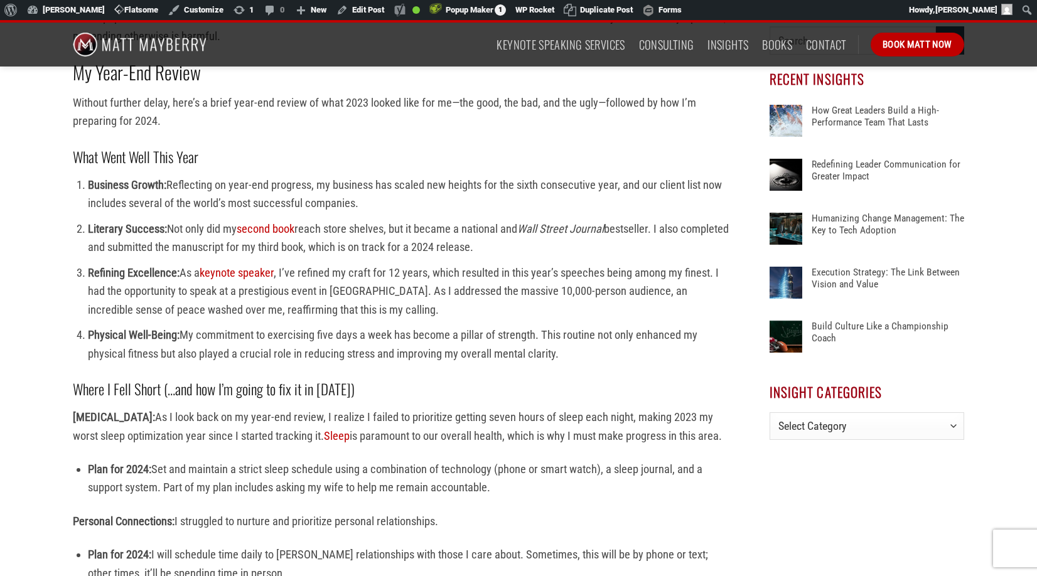
scroll to position [372, 0]
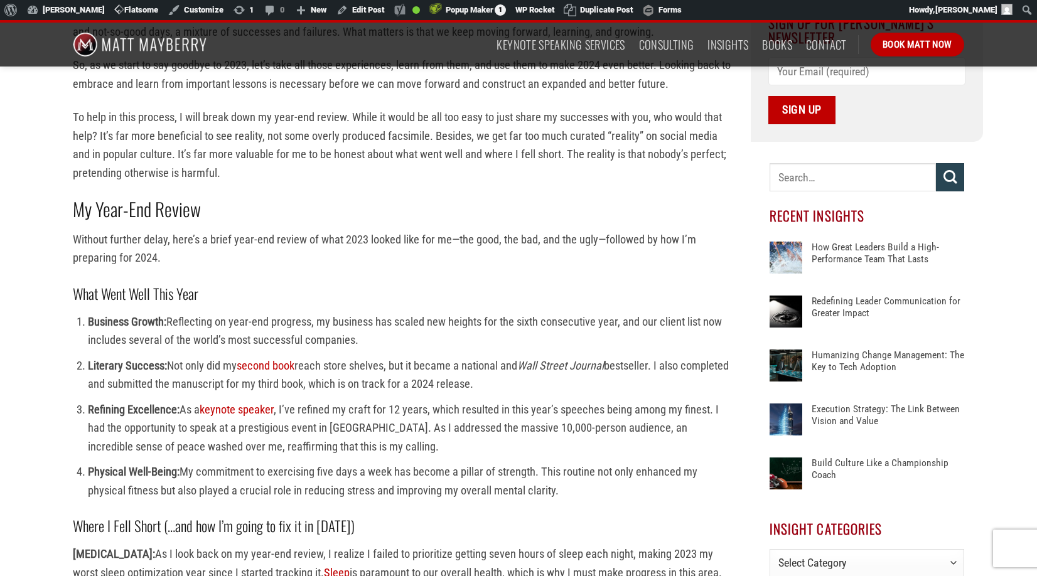
scroll to position [492, 0]
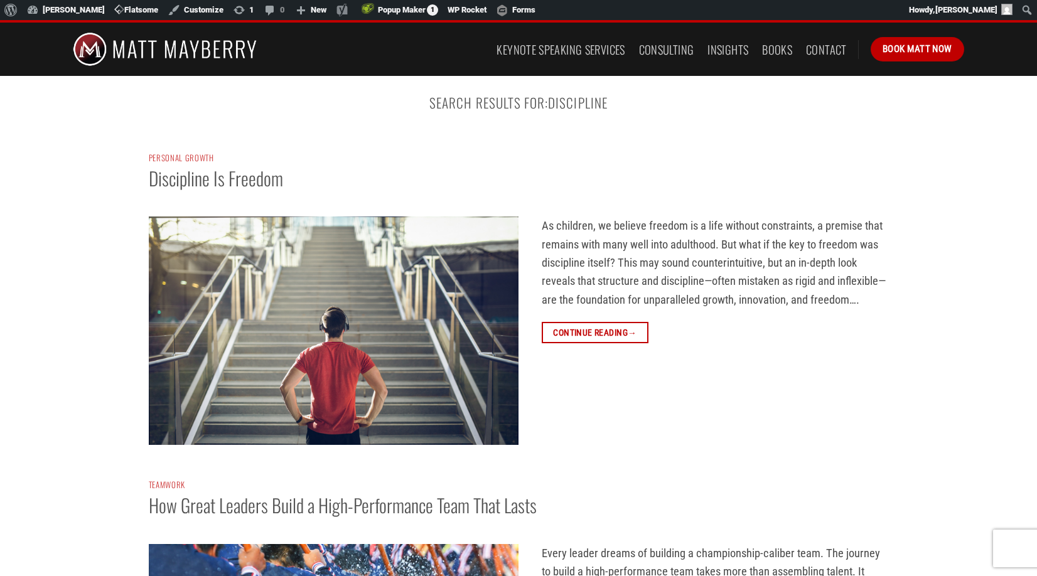
click at [314, 306] on img at bounding box center [334, 331] width 370 height 229
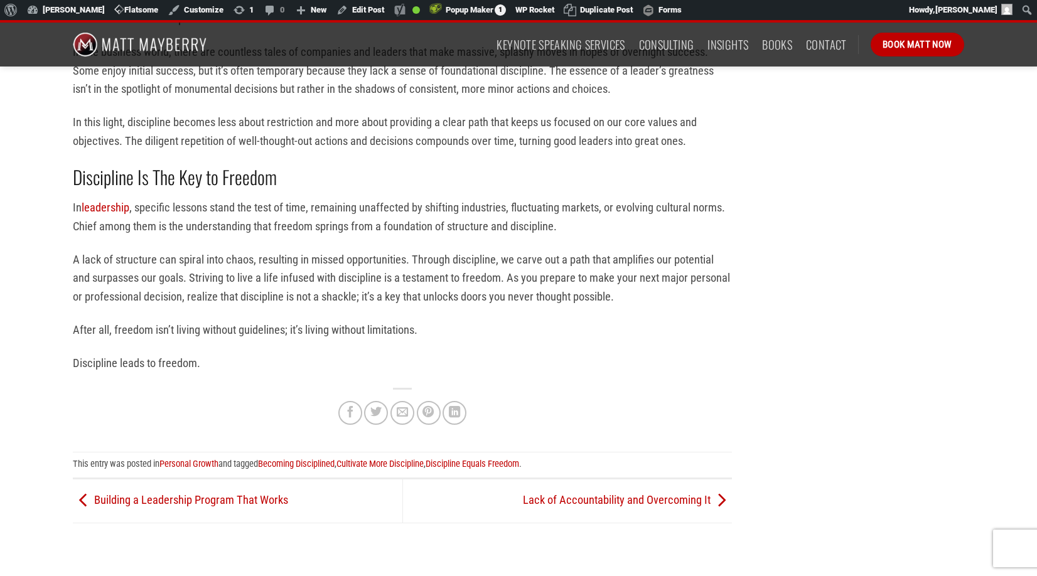
scroll to position [1737, 0]
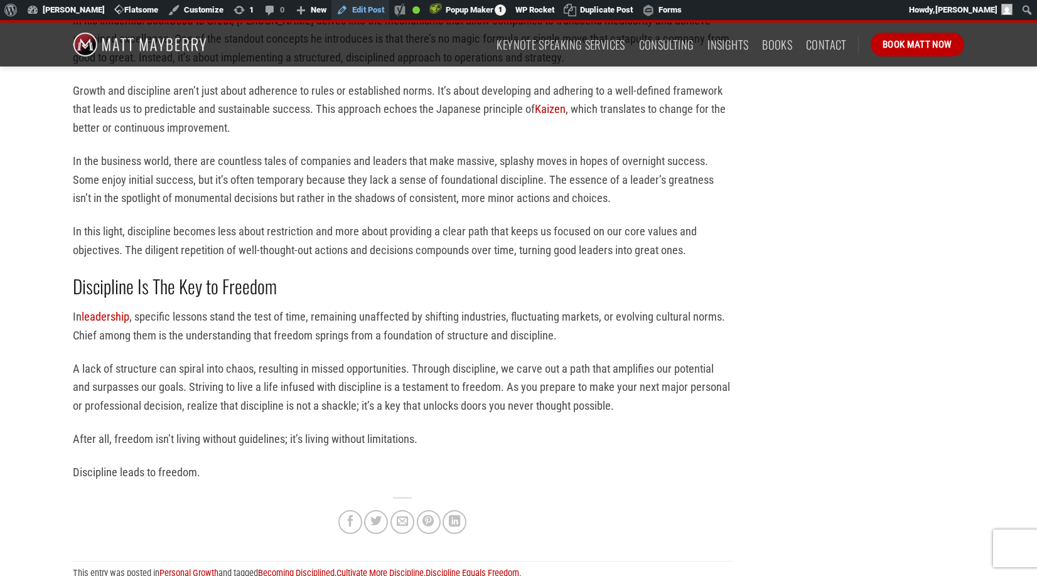
click at [363, 8] on link "Edit Post" at bounding box center [361, 10] width 58 height 20
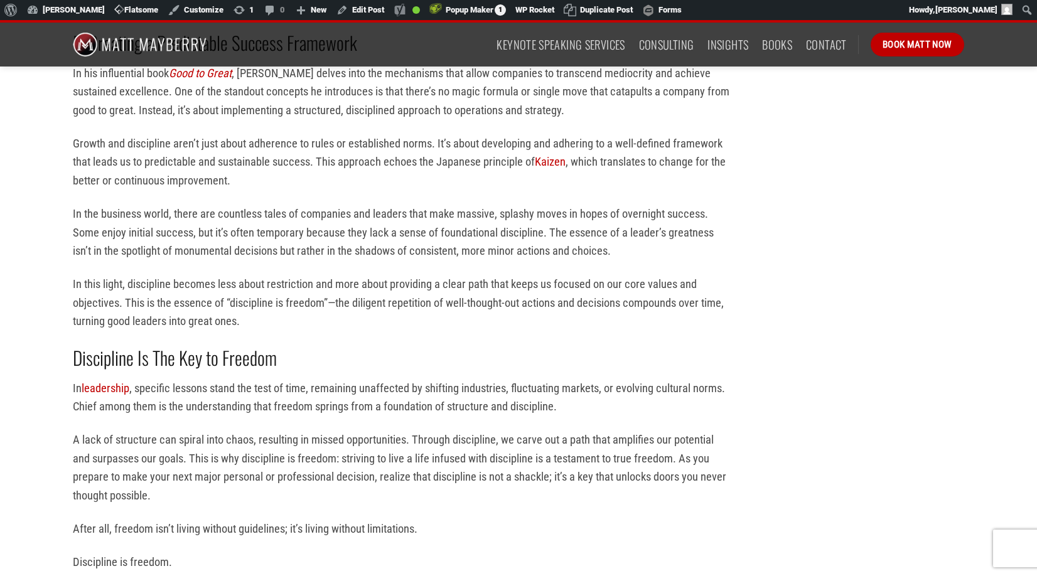
scroll to position [1711, 0]
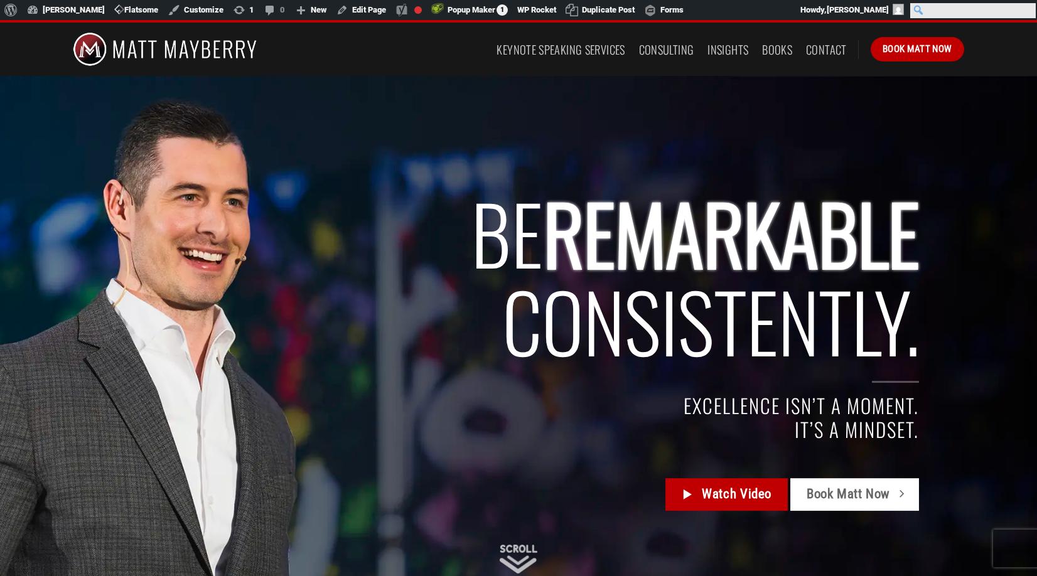
click at [1026, 11] on input "Search" at bounding box center [973, 10] width 126 height 15
type input "transformational leadership"
click input "Search" at bounding box center [0, 0] width 0 height 0
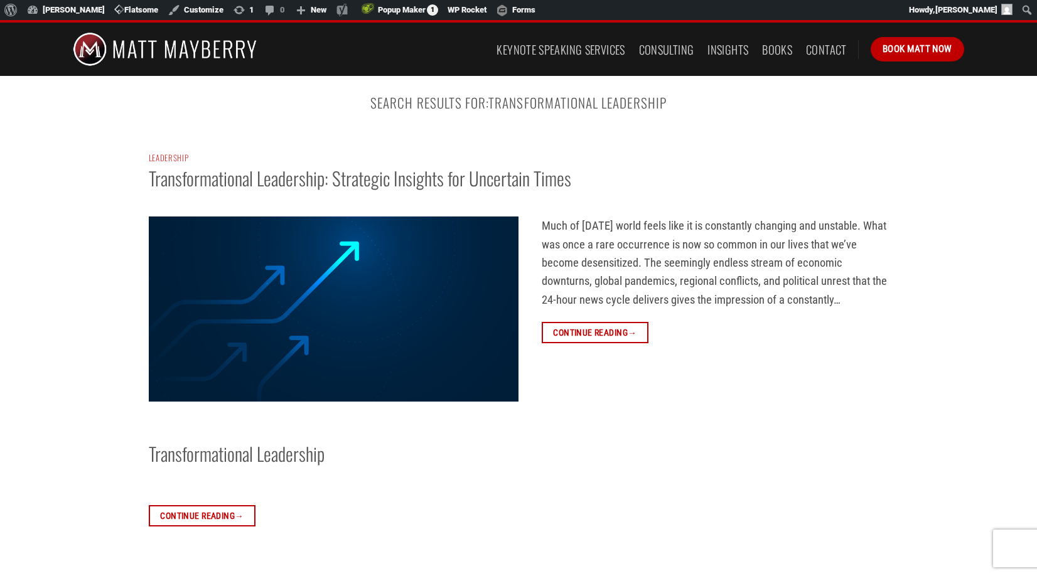
click at [300, 294] on img at bounding box center [334, 309] width 370 height 185
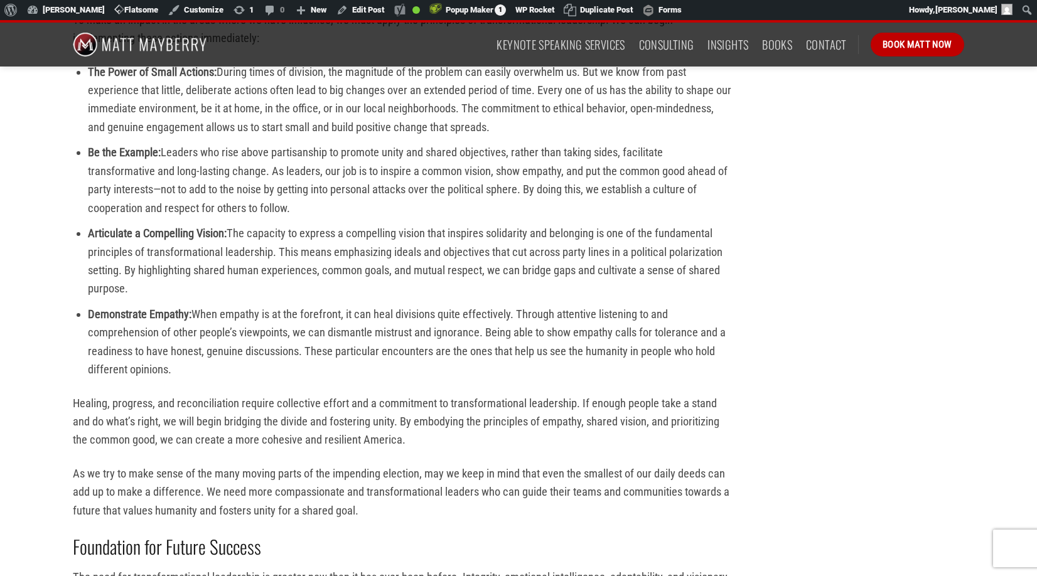
scroll to position [1588, 0]
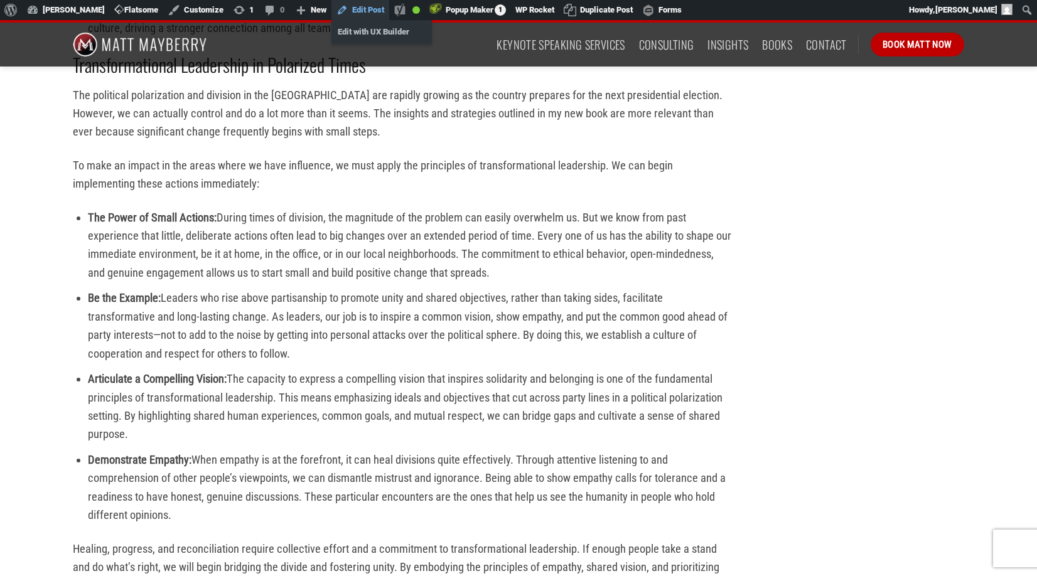
click at [360, 8] on link "Edit Post" at bounding box center [361, 10] width 58 height 20
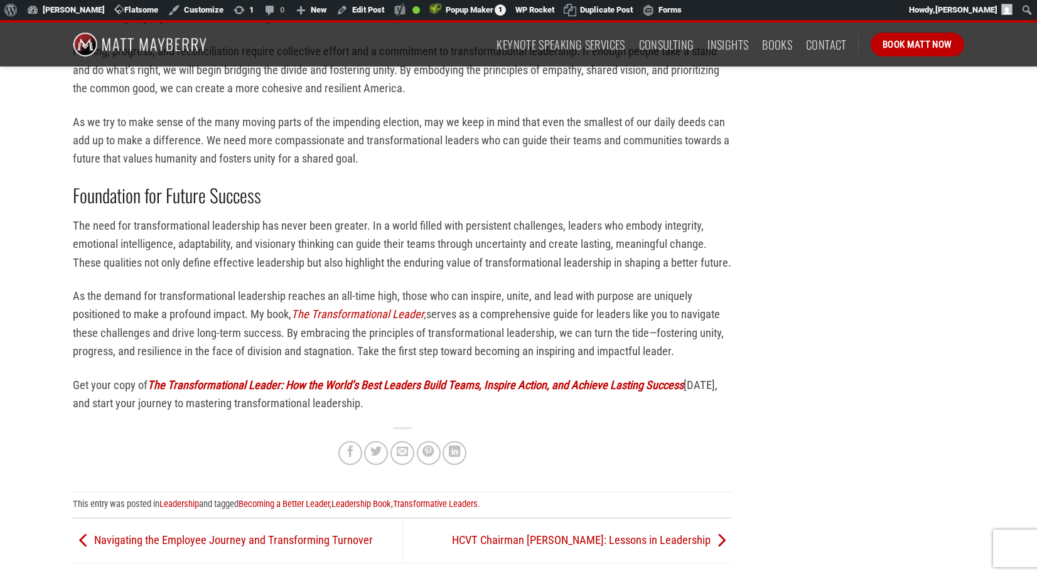
scroll to position [2116, 0]
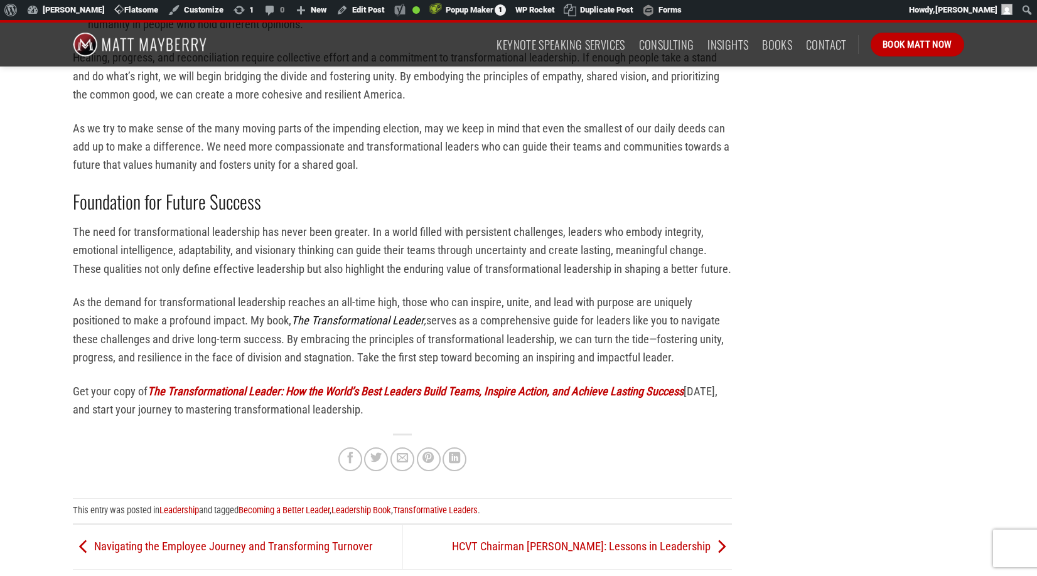
click at [369, 321] on link "The Transformational Leader" at bounding box center [357, 320] width 132 height 13
